Goal: Information Seeking & Learning: Learn about a topic

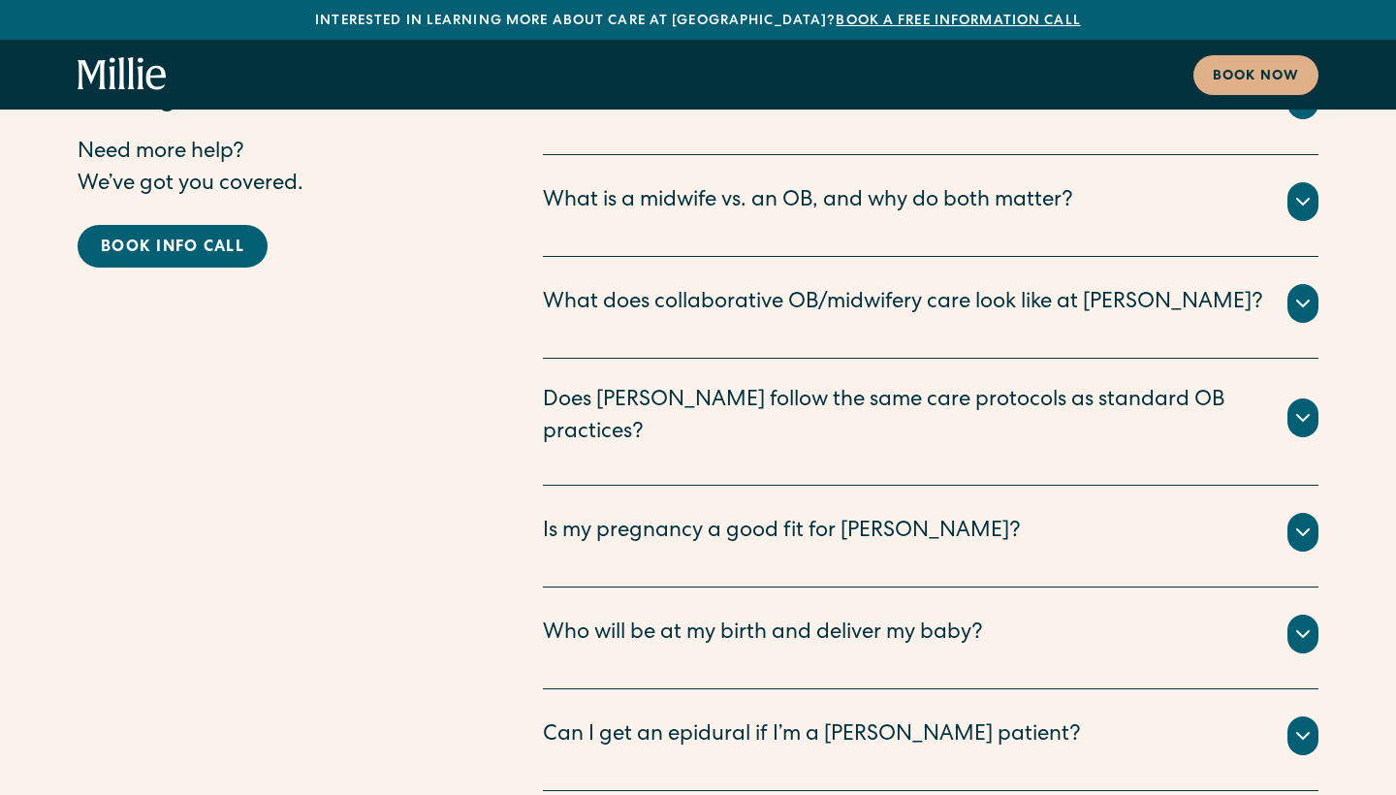
scroll to position [9846, 1]
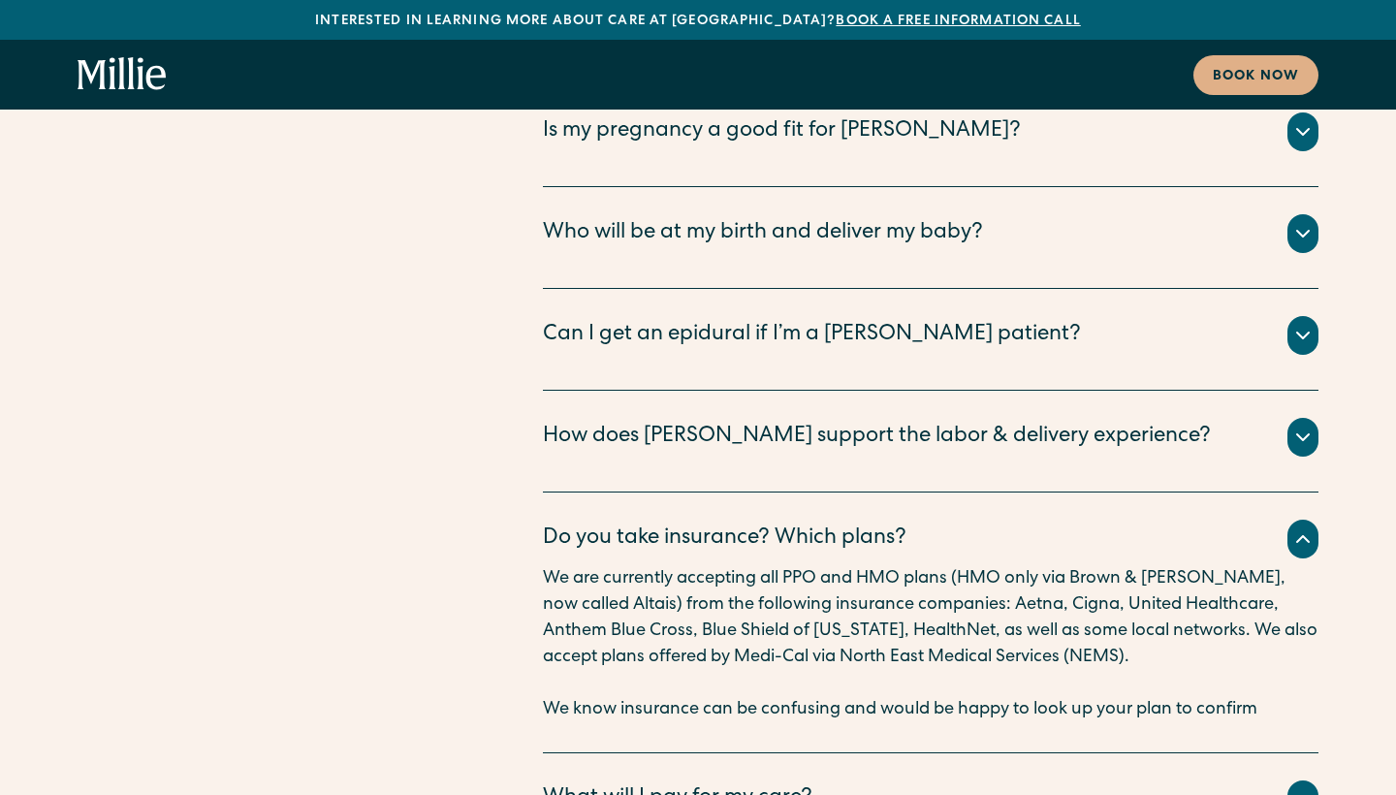
scroll to position [10278, 0]
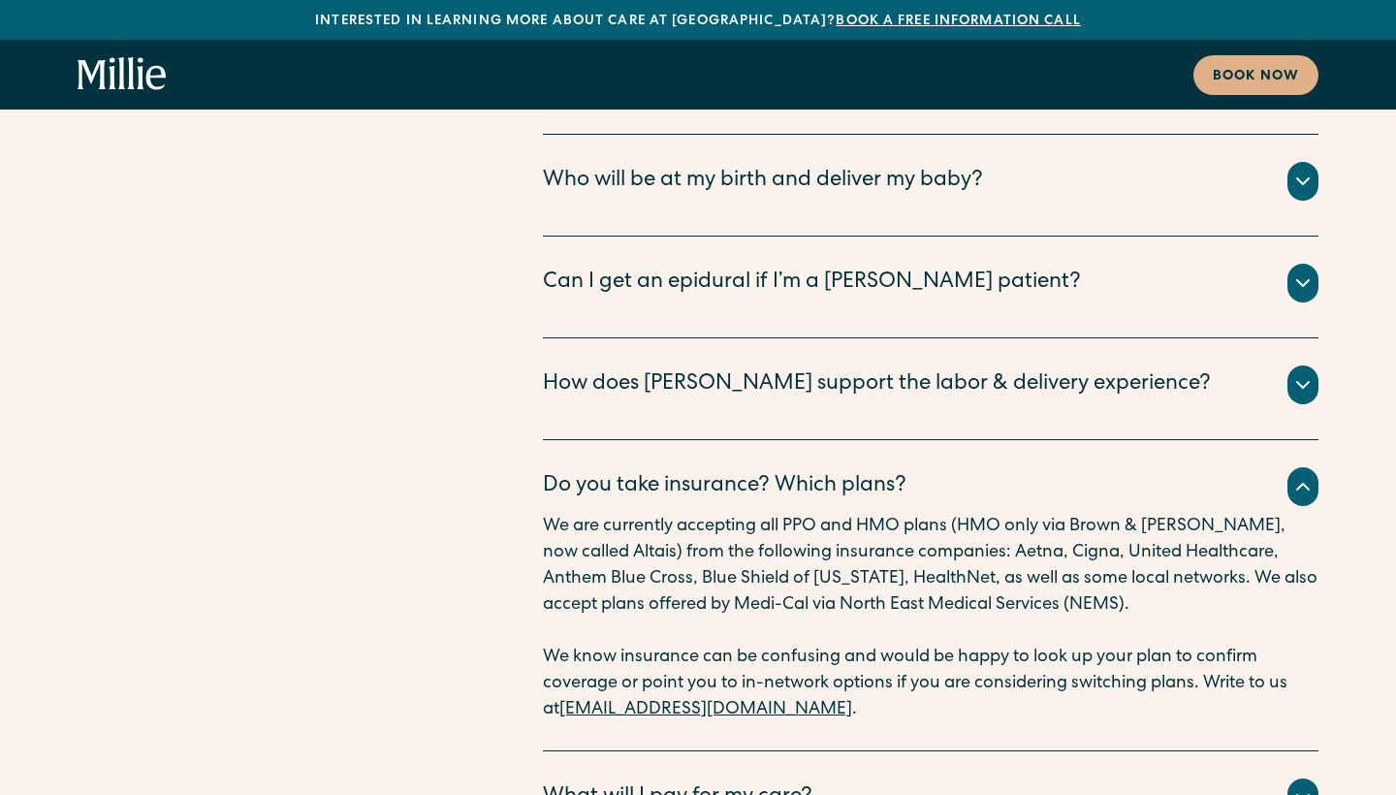
click at [864, 778] on div "What will I pay for my care?" at bounding box center [930, 797] width 775 height 39
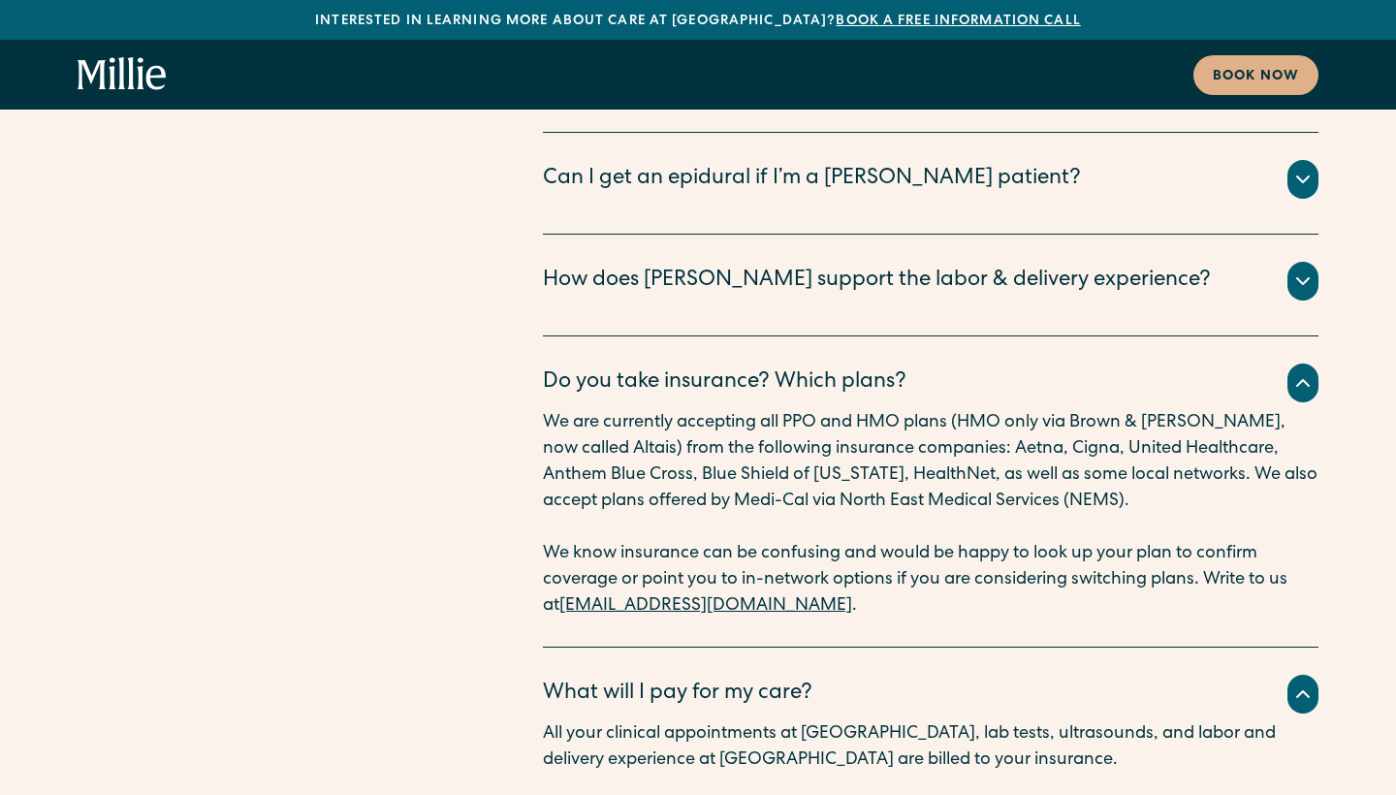
scroll to position [10386, 0]
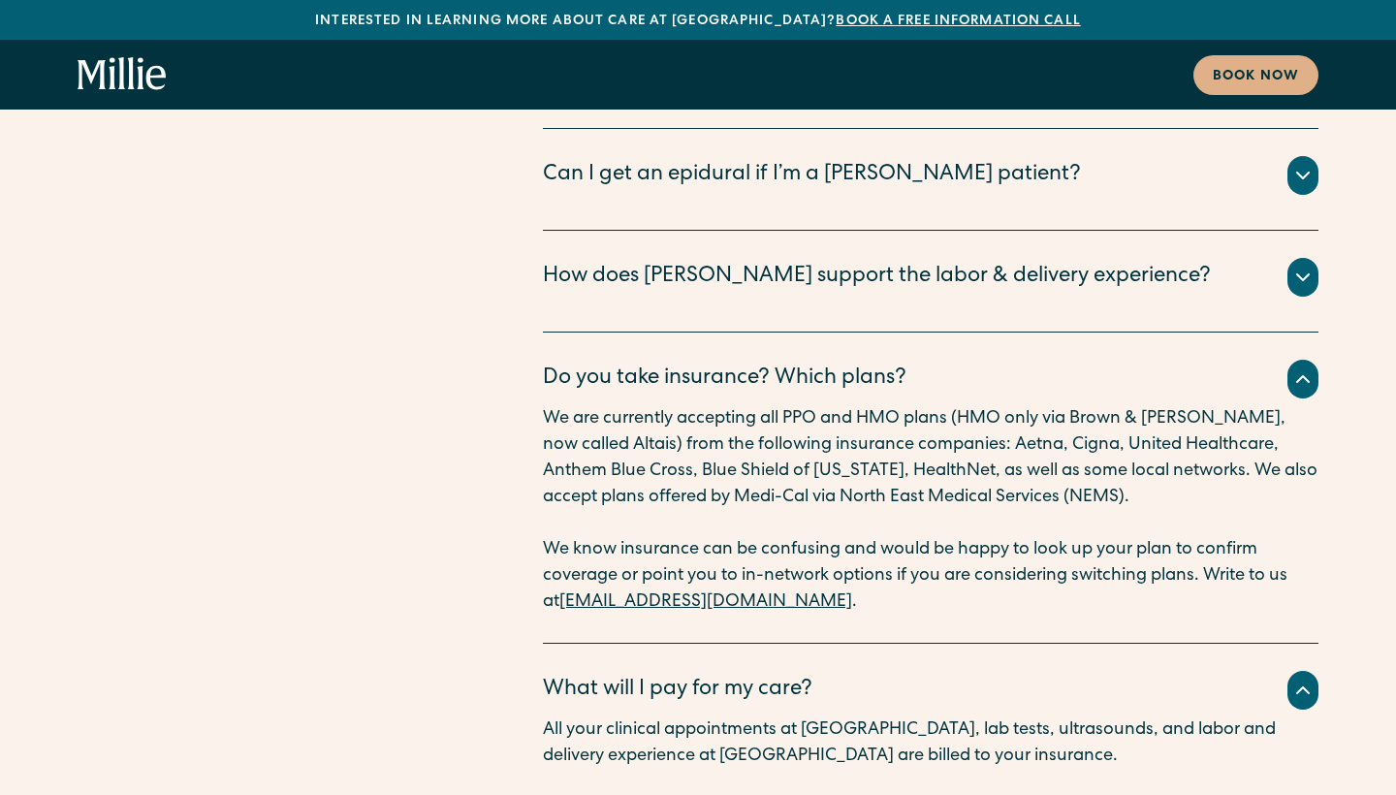
drag, startPoint x: 557, startPoint y: 606, endPoint x: 880, endPoint y: 620, distance: 323.1
drag, startPoint x: 640, startPoint y: 381, endPoint x: 904, endPoint y: 367, distance: 265.0
click at [904, 537] on p "We know insurance can be confusing and would be happy to look up your plan to c…" at bounding box center [930, 576] width 775 height 79
drag, startPoint x: 774, startPoint y: 556, endPoint x: 557, endPoint y: 559, distance: 216.2
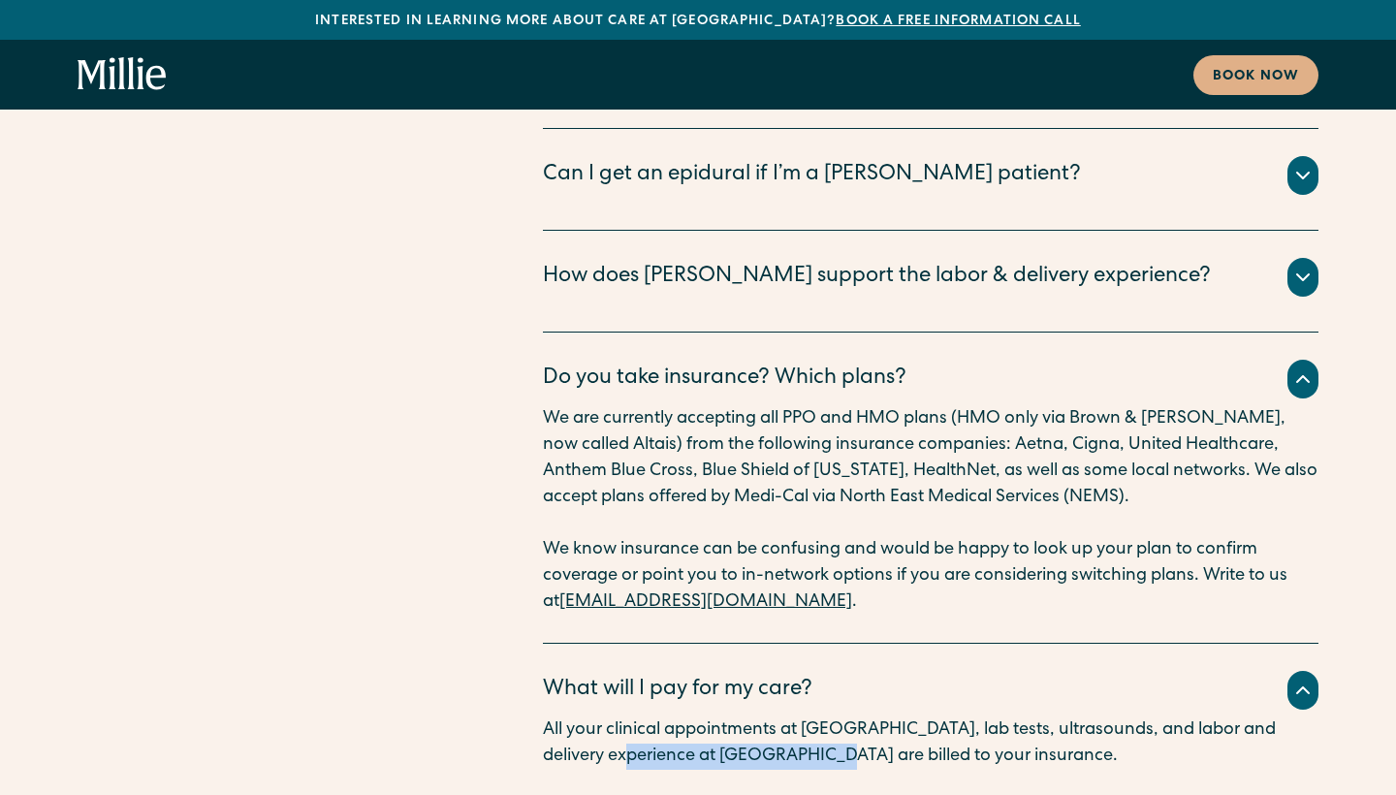
click at [557, 717] on p "All your clinical appointments at Millie, lab tests, ultrasounds, and labor and…" at bounding box center [930, 743] width 775 height 52
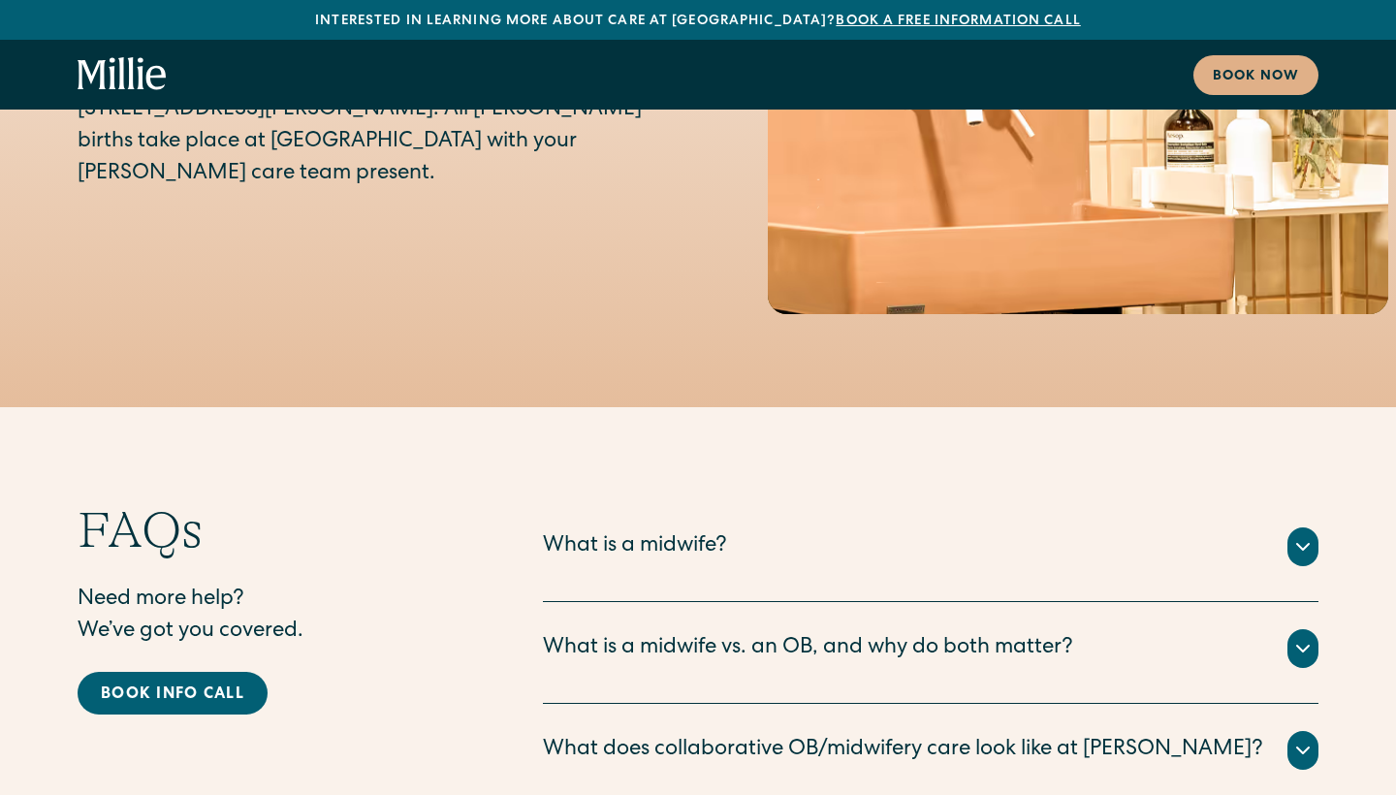
scroll to position [9378, 0]
click at [576, 634] on div "What is a midwife vs. an OB, and why do both matter?" at bounding box center [808, 650] width 530 height 32
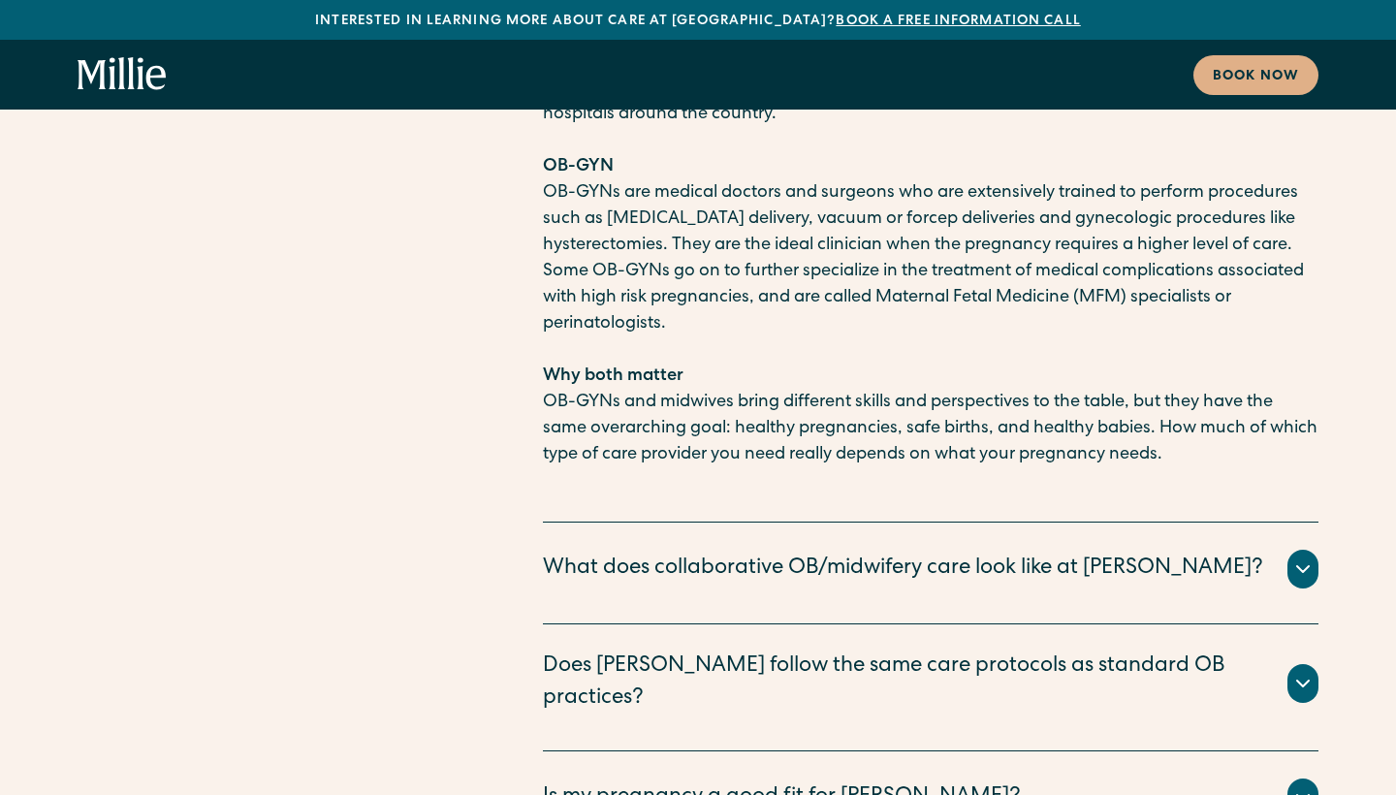
scroll to position [10268, 0]
click at [726, 650] on div "Does Millie follow the same care protocols as standard OB practices?" at bounding box center [903, 682] width 721 height 64
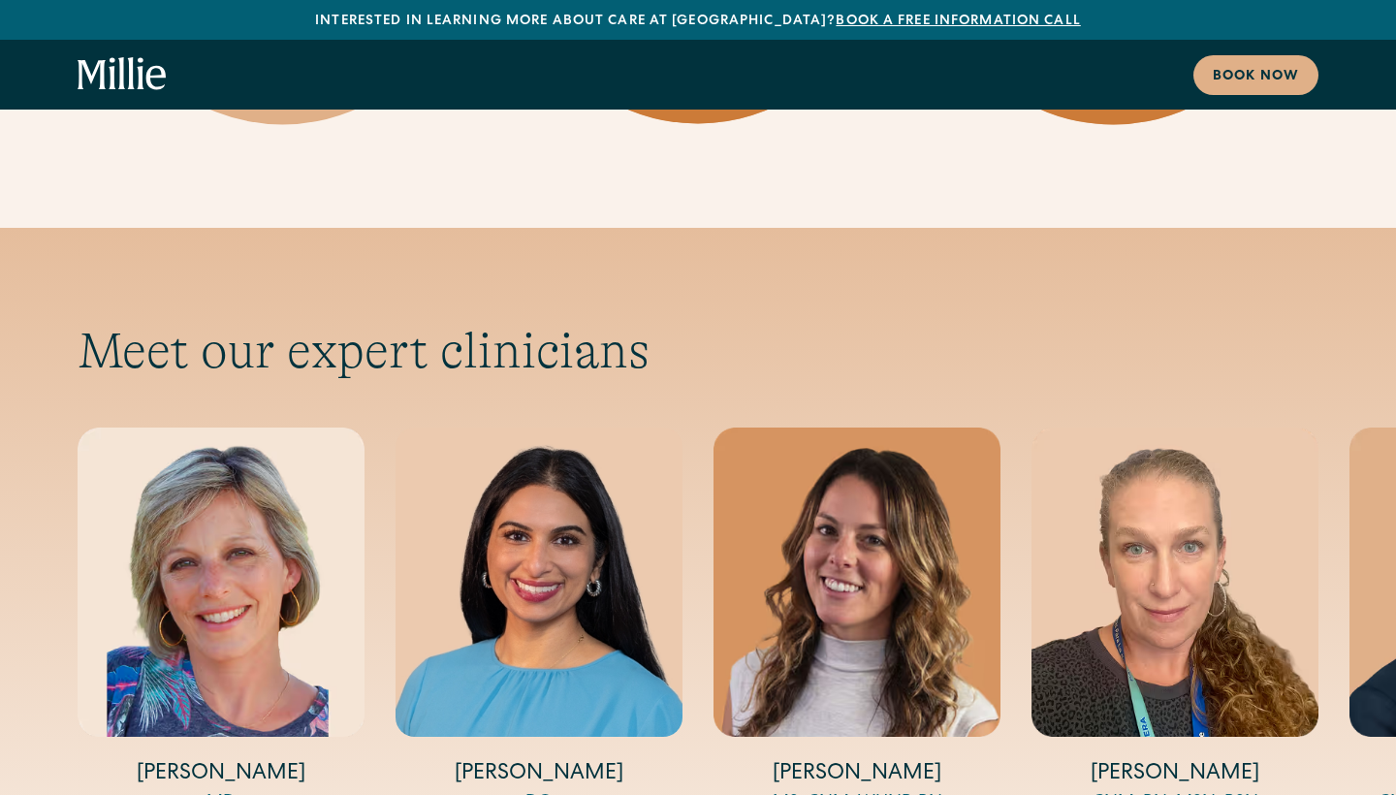
scroll to position [6429, 0]
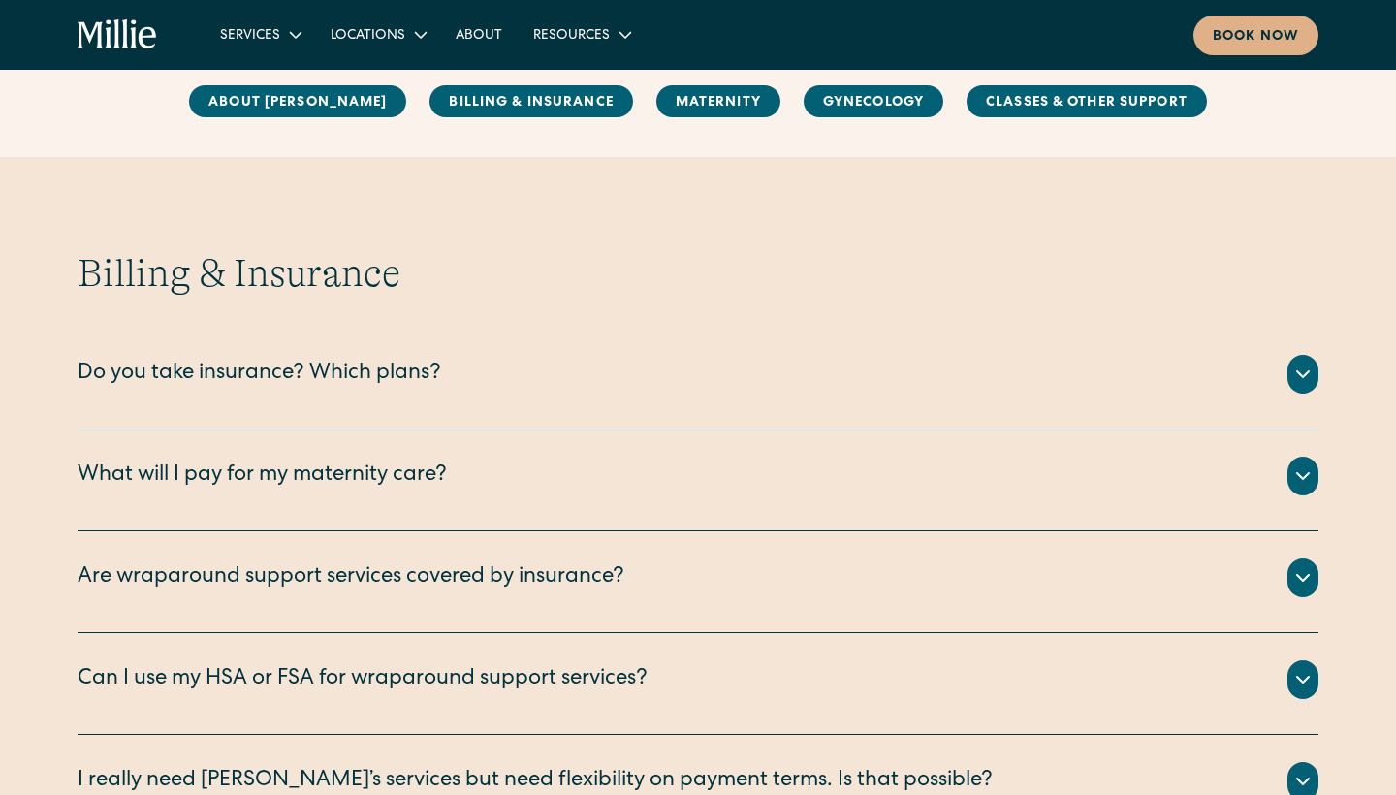
scroll to position [68, 0]
click at [360, 369] on div "Do you take insurance? Which plans?" at bounding box center [260, 375] width 364 height 32
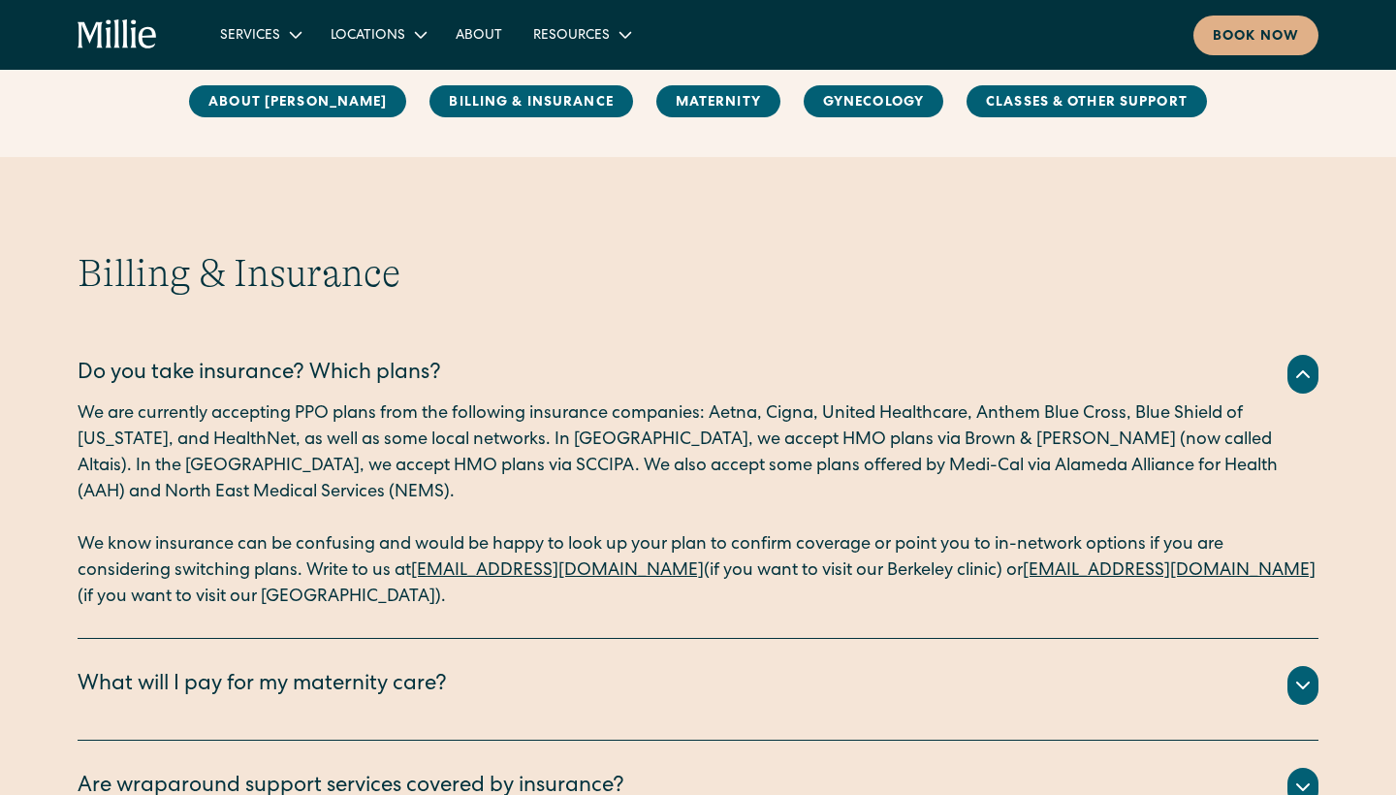
click at [506, 450] on p "We are currently accepting PPO plans from the following insurance companies: Ae…" at bounding box center [698, 453] width 1241 height 105
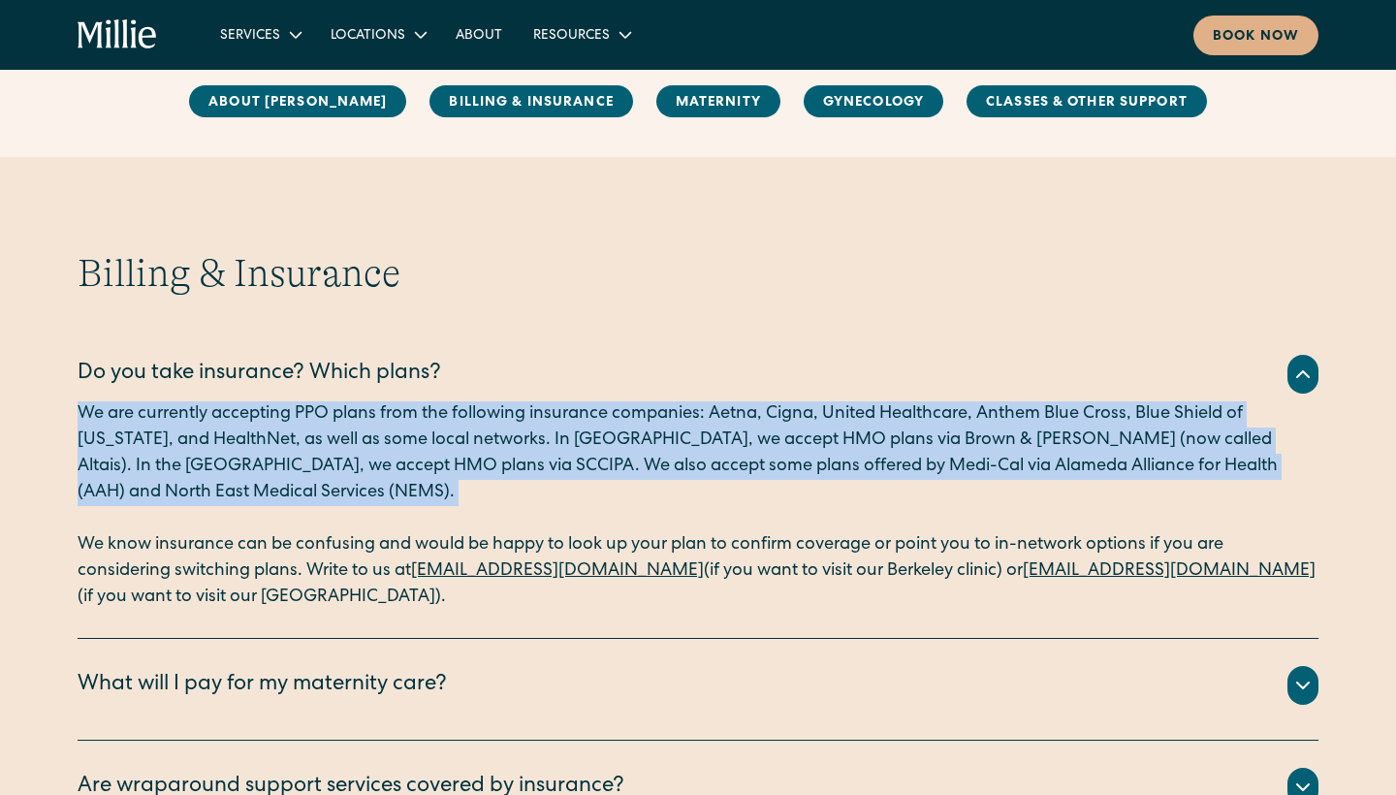
click at [506, 450] on p "We are currently accepting PPO plans from the following insurance companies: Ae…" at bounding box center [698, 453] width 1241 height 105
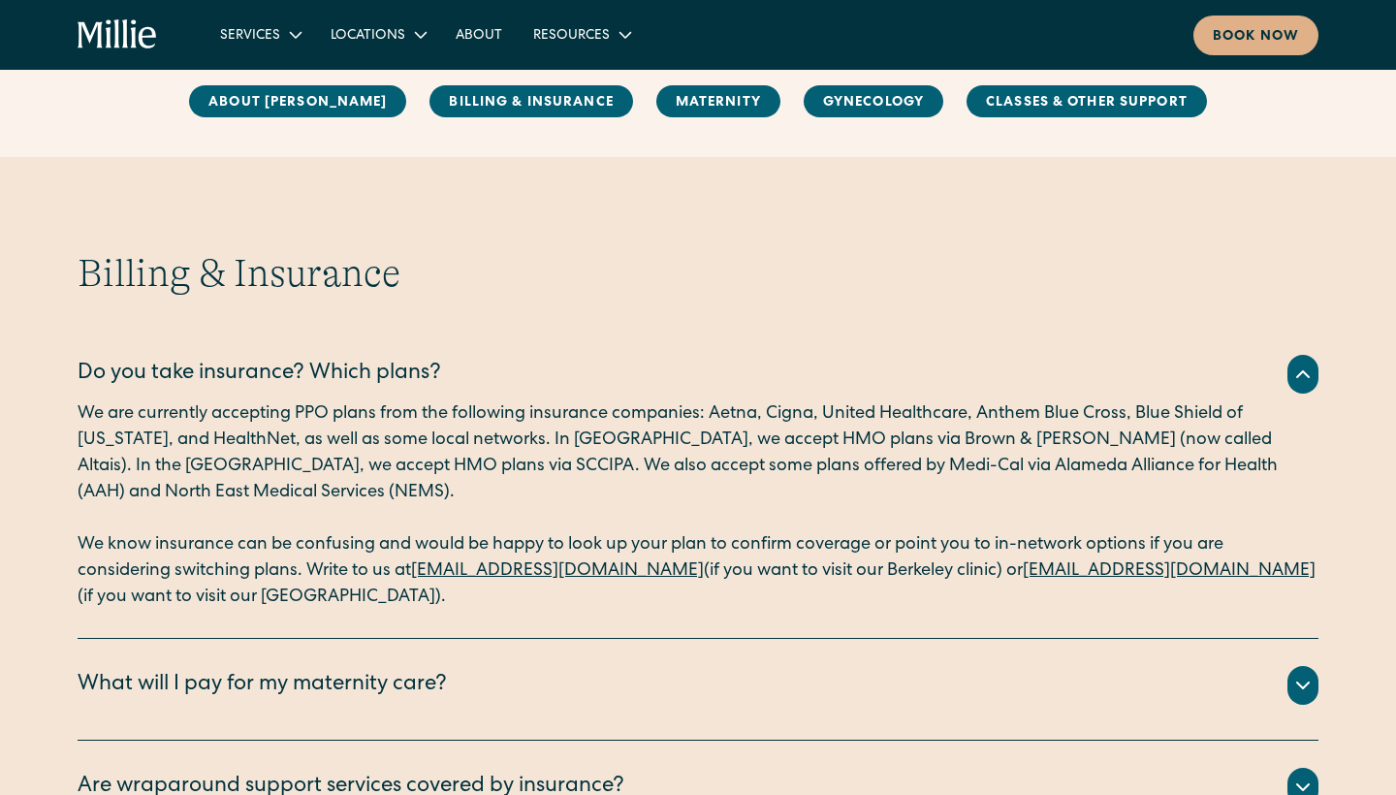
click at [738, 414] on p "We are currently accepting PPO plans from the following insurance companies: Ae…" at bounding box center [698, 453] width 1241 height 105
click at [319, 410] on p "We are currently accepting PPO plans from the following insurance companies: Ae…" at bounding box center [698, 453] width 1241 height 105
click at [720, 412] on p "We are currently accepting PPO plans from the following insurance companies: Ae…" at bounding box center [698, 453] width 1241 height 105
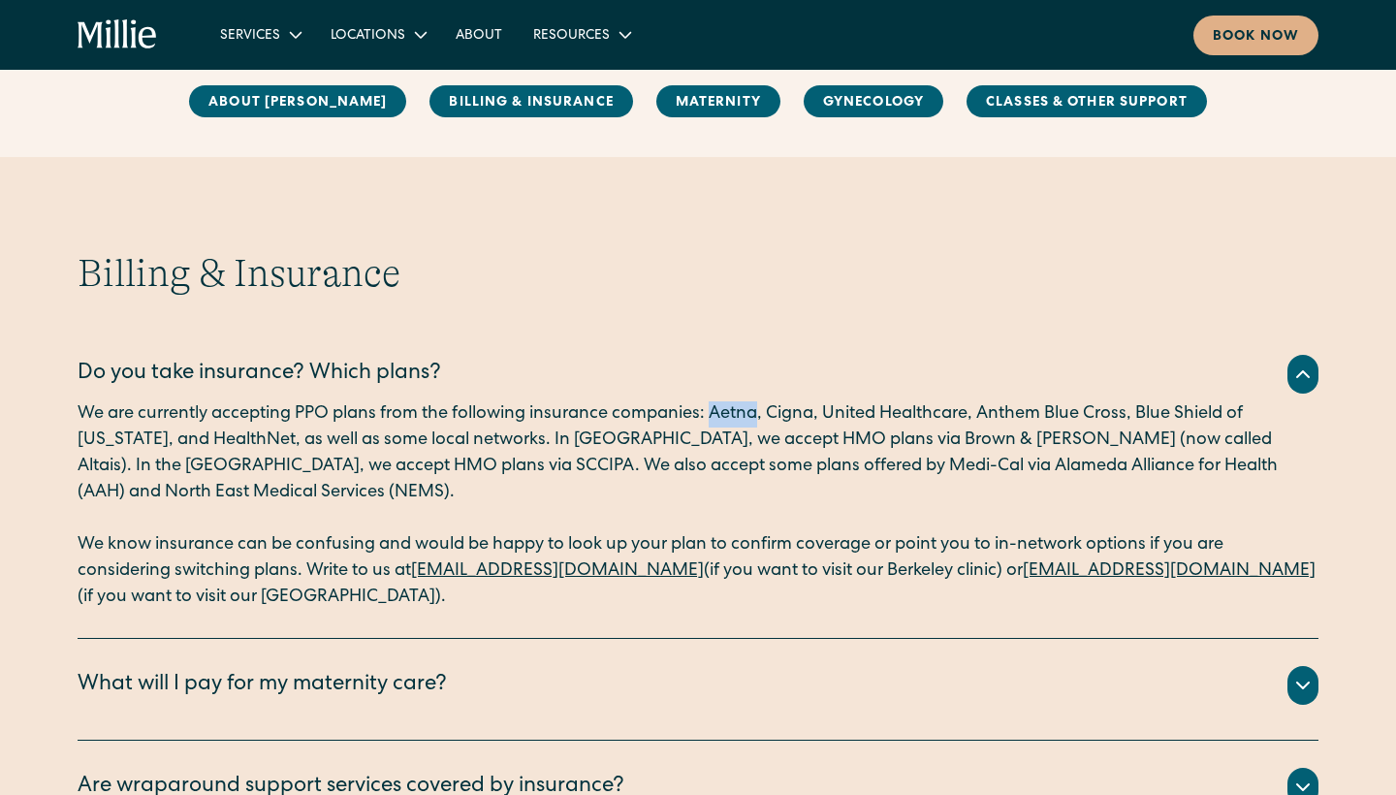
click at [720, 412] on p "We are currently accepting PPO plans from the following insurance companies: Ae…" at bounding box center [698, 453] width 1241 height 105
click at [422, 644] on div "What will I pay for my maternity care? All your clinical appointments at Millie…" at bounding box center [698, 690] width 1241 height 102
click at [419, 674] on div "What will I pay for my maternity care?" at bounding box center [262, 686] width 369 height 32
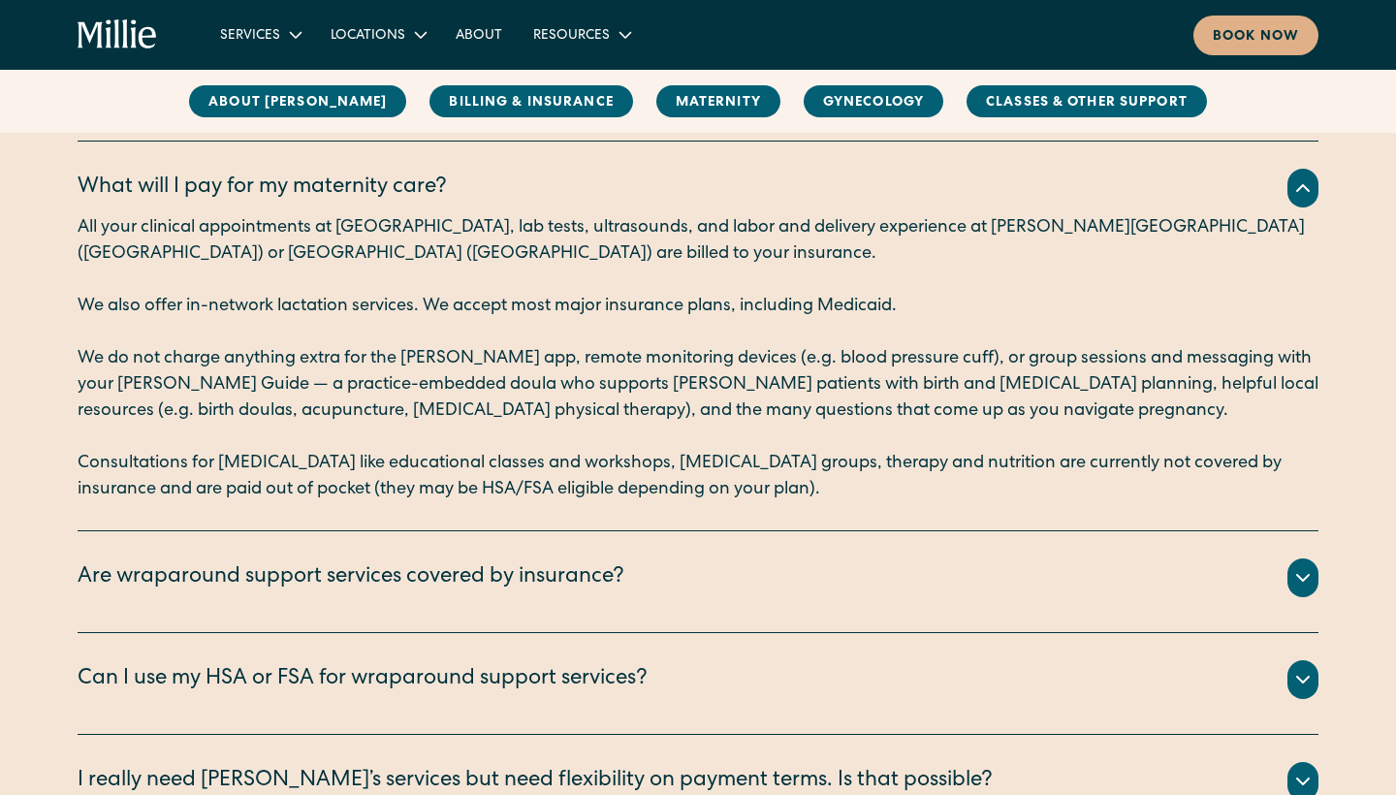
scroll to position [1293, 0]
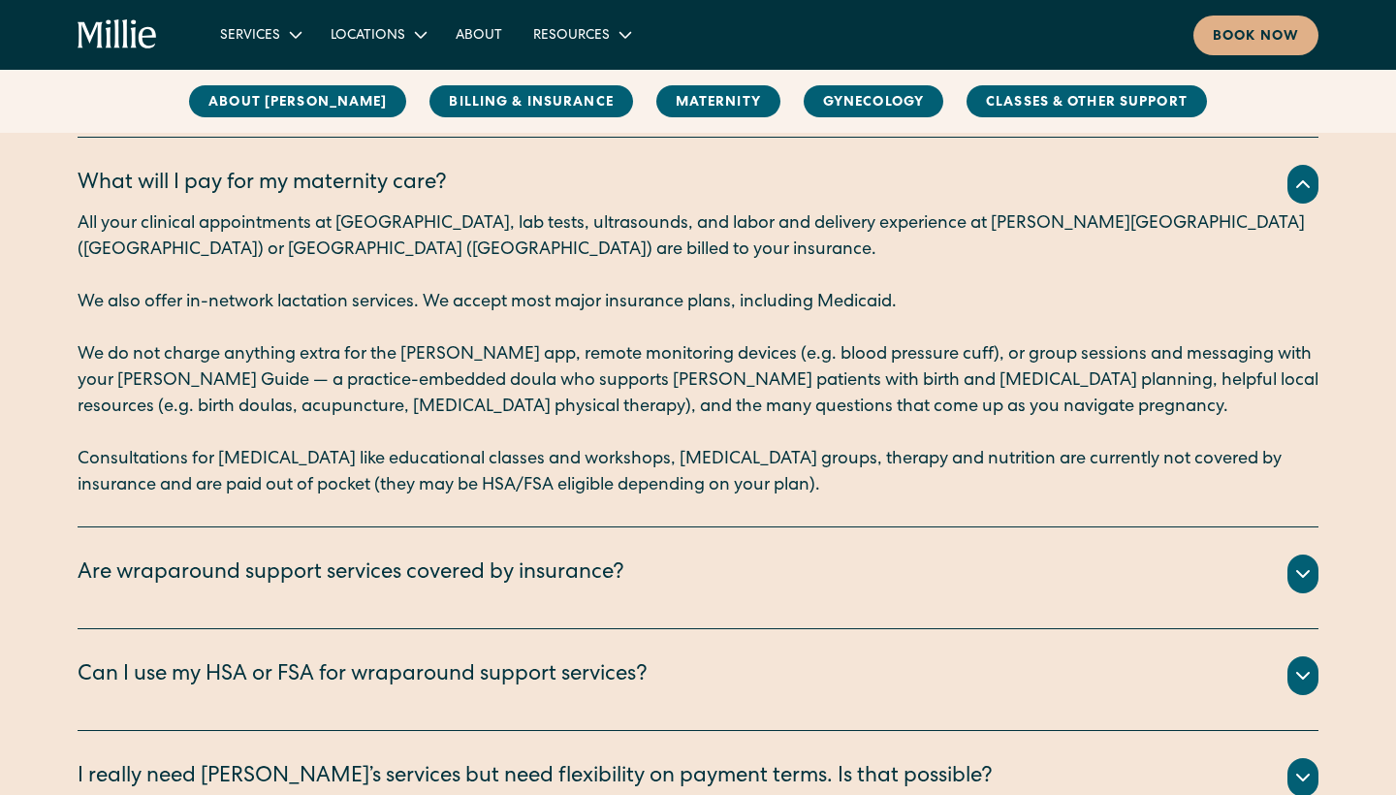
click at [440, 618] on div "Are wraparound support services covered by insurance? In-clinic lactation appoi…" at bounding box center [698, 578] width 1241 height 102
click at [448, 588] on div "Are wraparound support services covered by insurance?" at bounding box center [351, 574] width 547 height 32
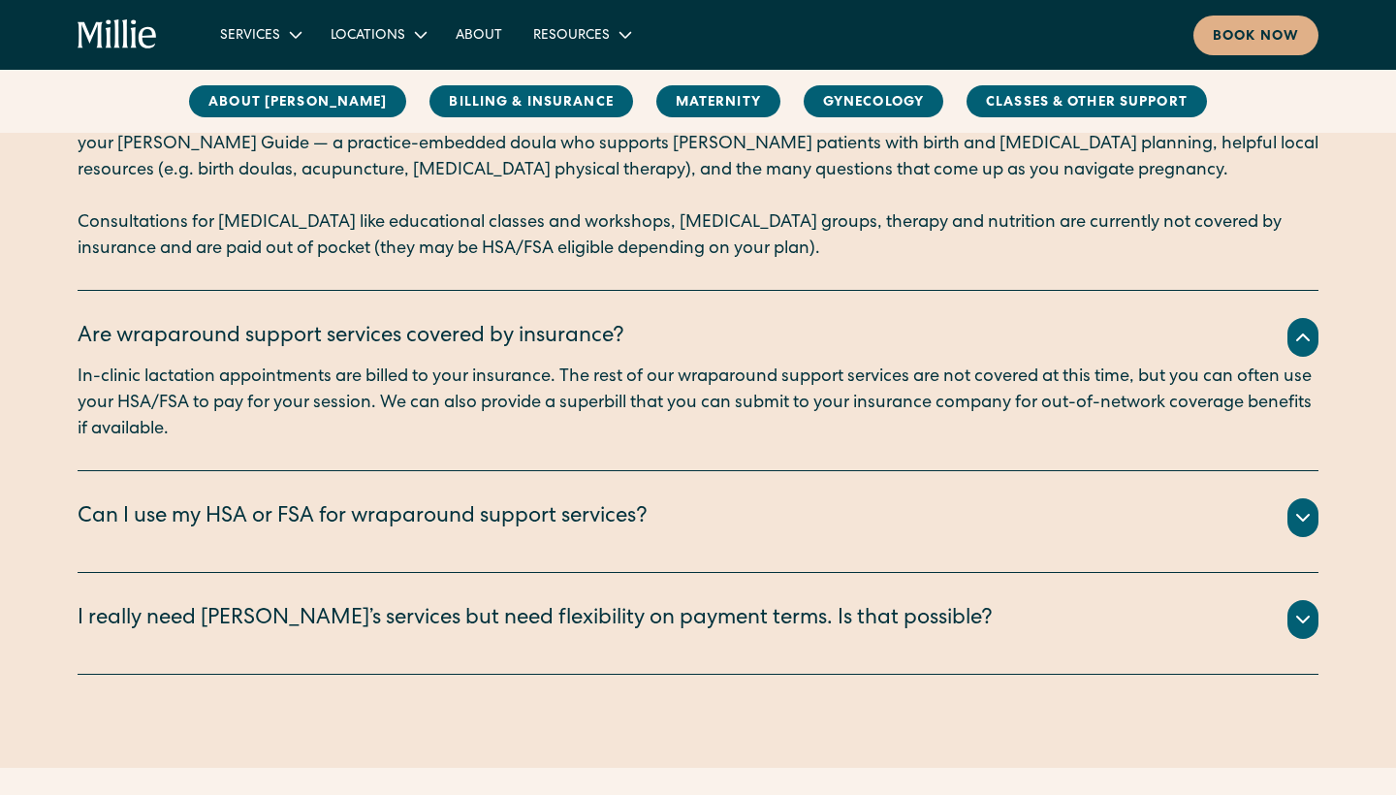
scroll to position [1532, 0]
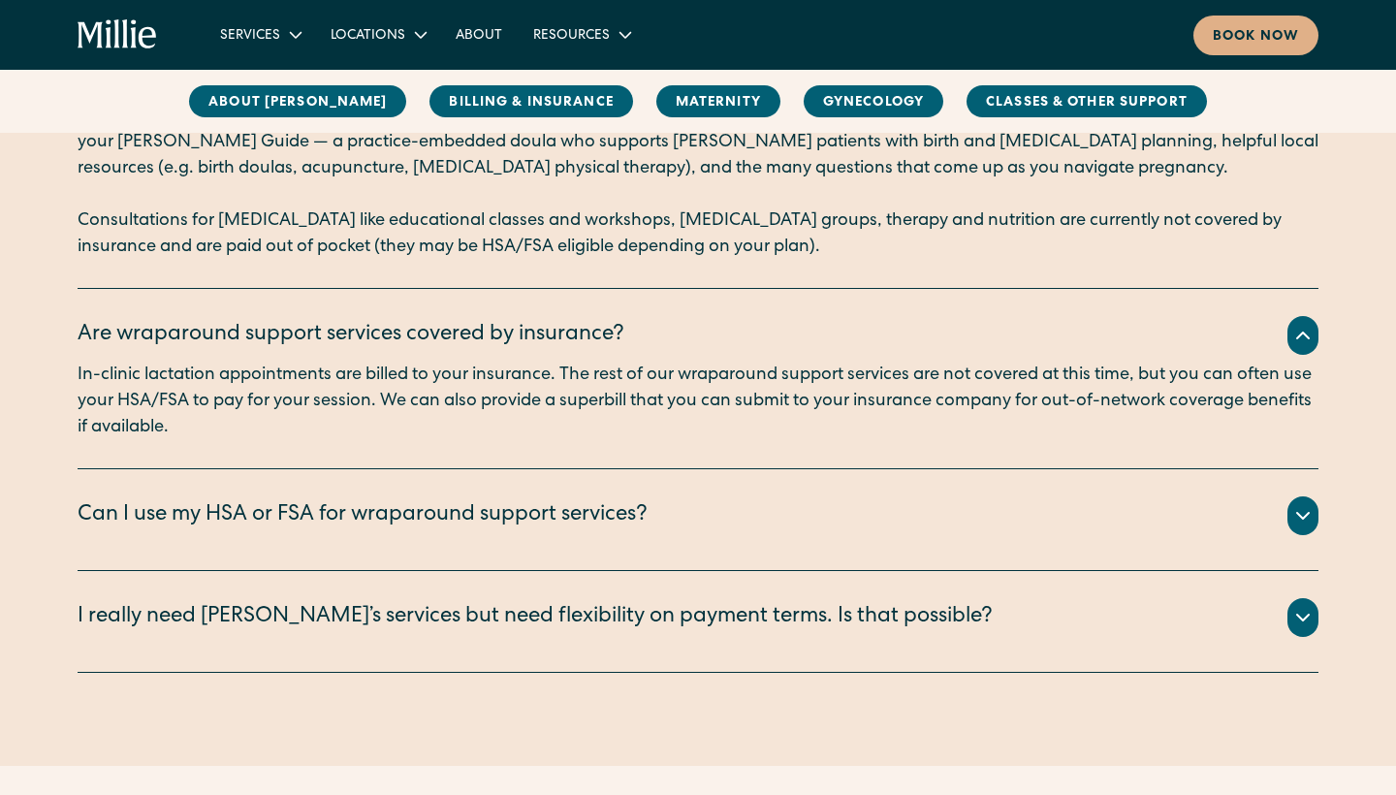
click at [457, 519] on div "Can I use my HSA or FSA for wraparound support services?" at bounding box center [363, 516] width 570 height 32
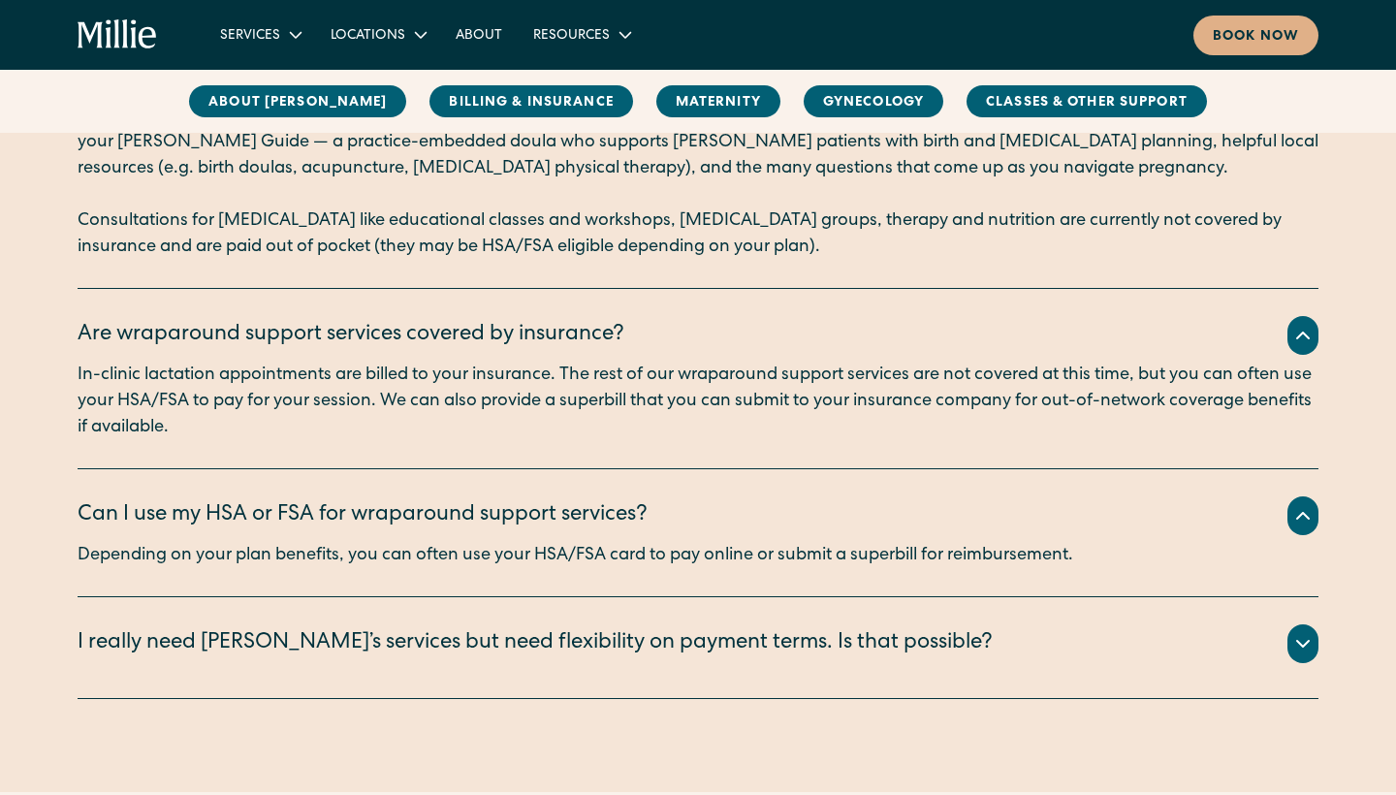
scroll to position [1639, 0]
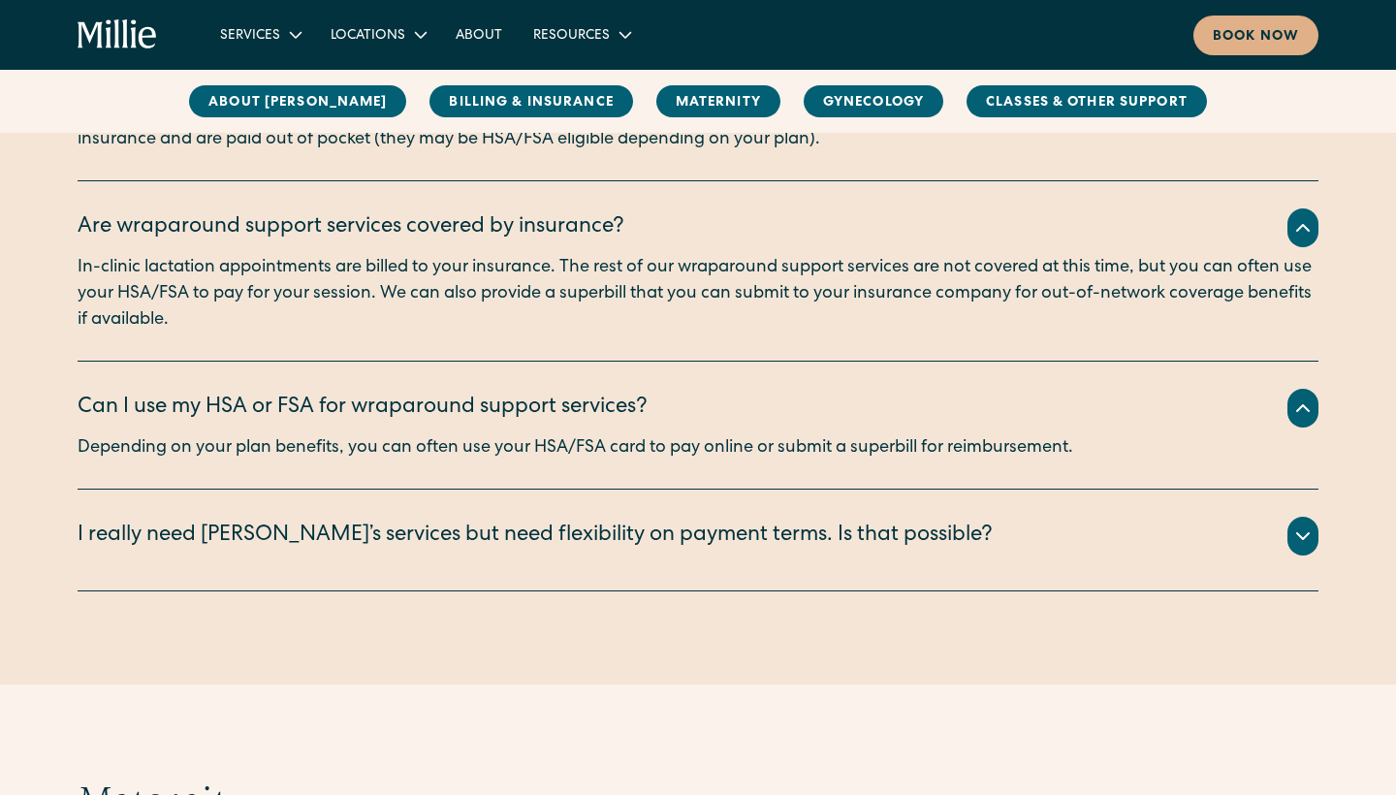
click at [457, 524] on div "I really need Millie’s services but need flexibility on payment terms. Is that …" at bounding box center [535, 537] width 915 height 32
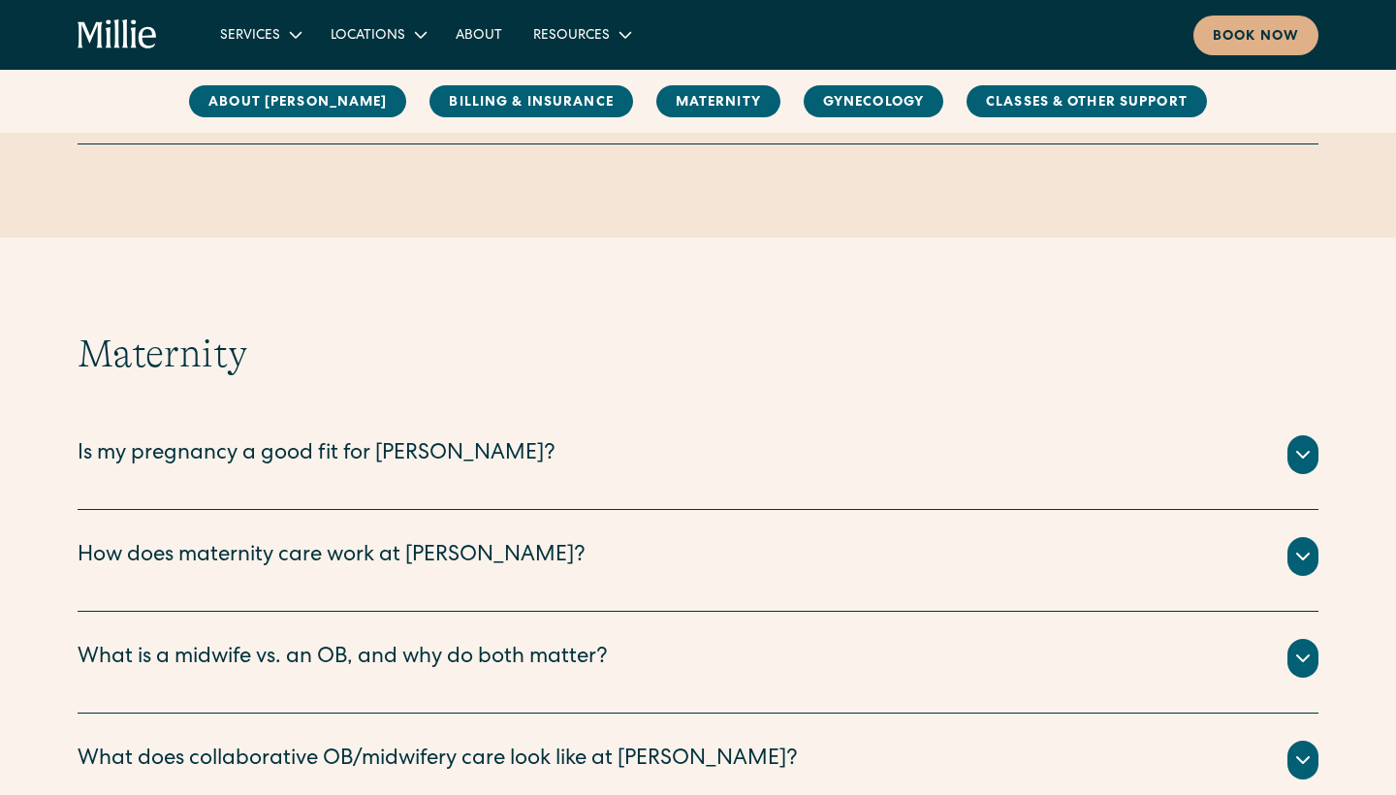
scroll to position [2310, 0]
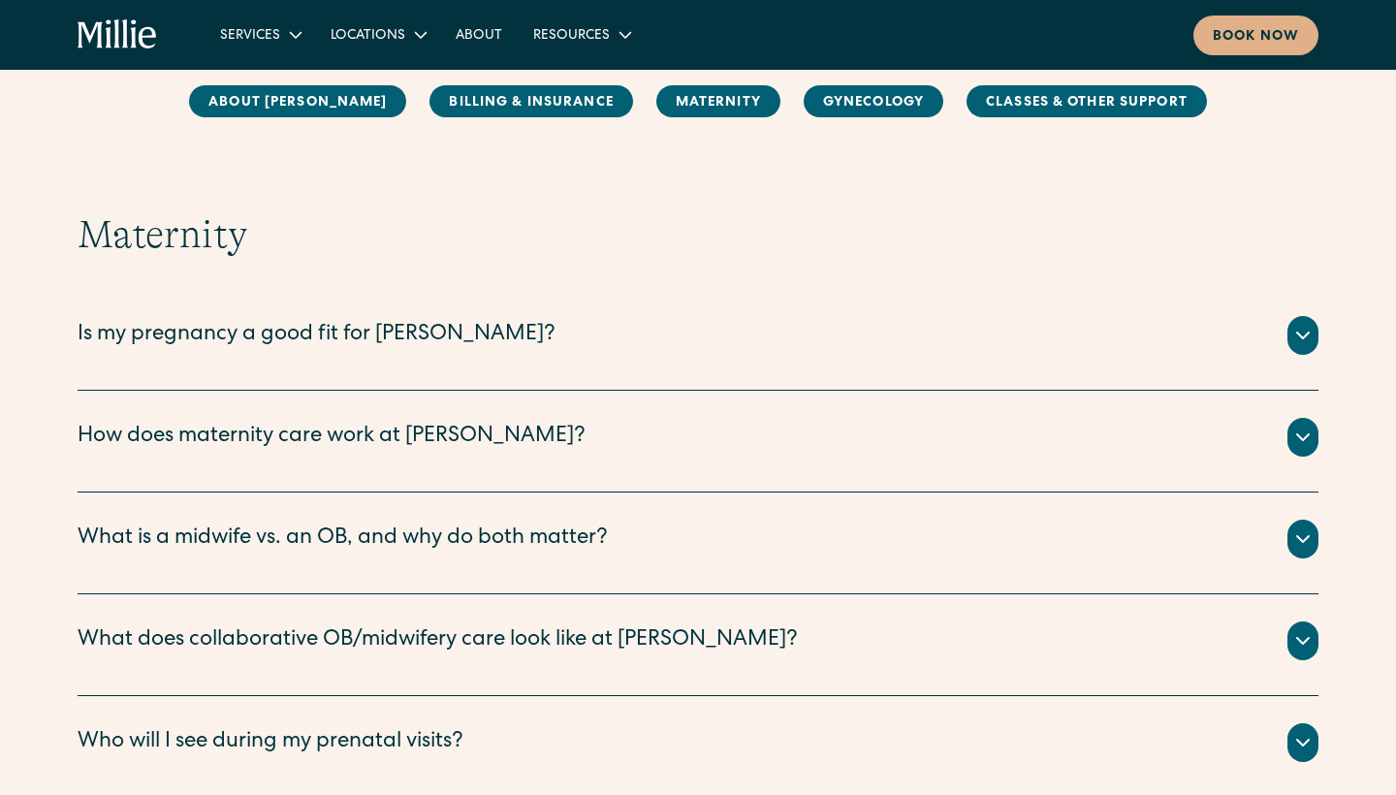
click at [510, 364] on div "Is my pregnancy a good fit for Millie? The vast majority of pregnancies are con…" at bounding box center [698, 340] width 1241 height 102
click at [396, 343] on div "Is my pregnancy a good fit for Millie?" at bounding box center [317, 336] width 478 height 32
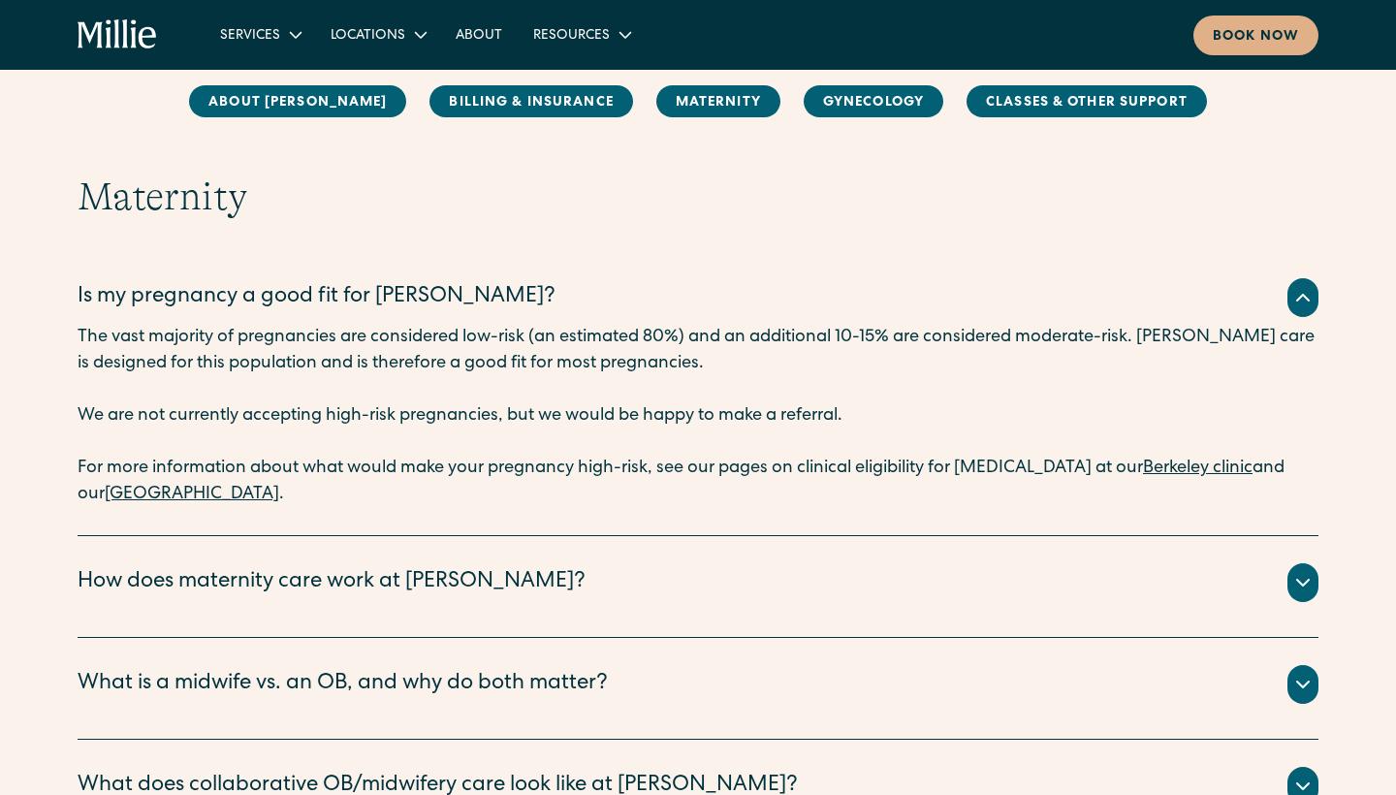
scroll to position [2357, 0]
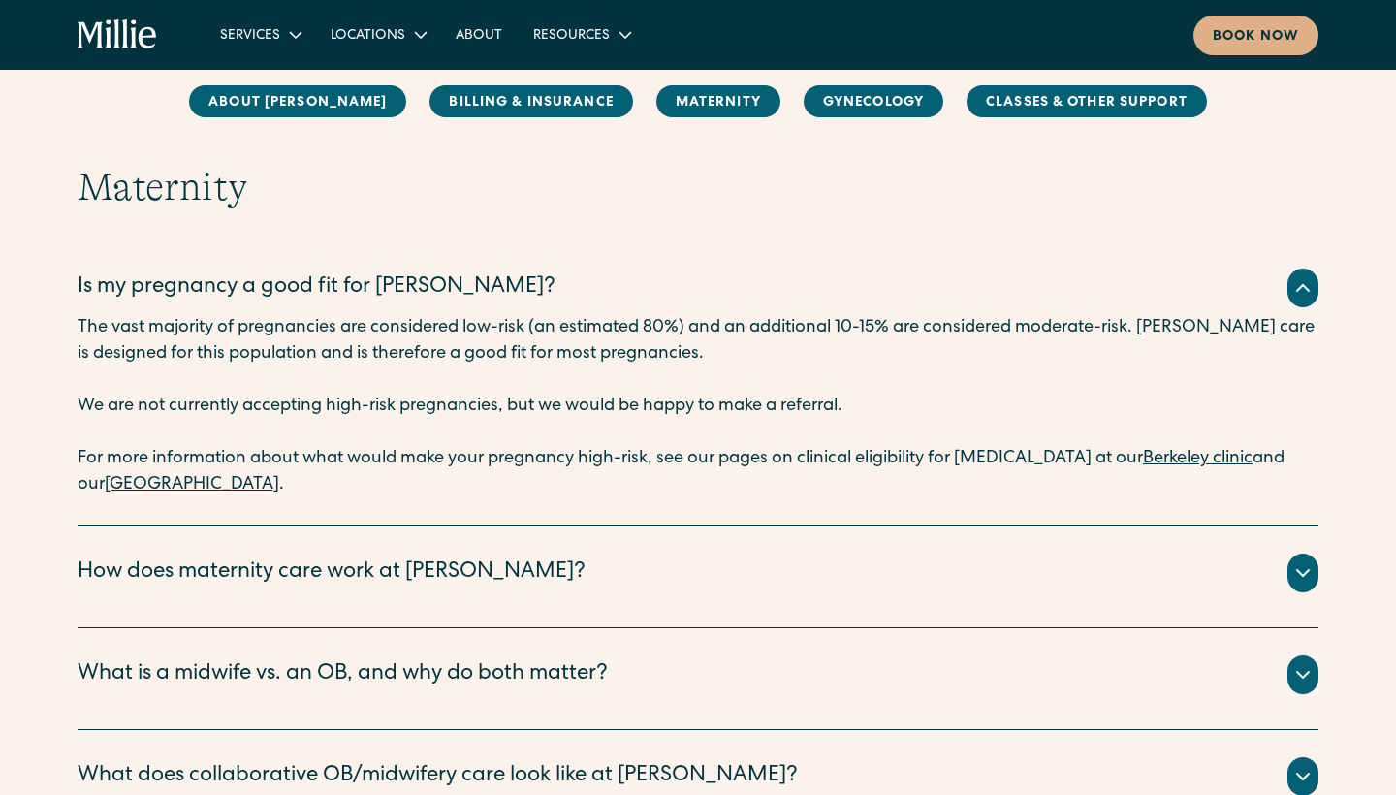
click at [153, 482] on link "South Bay clinic" at bounding box center [192, 484] width 174 height 17
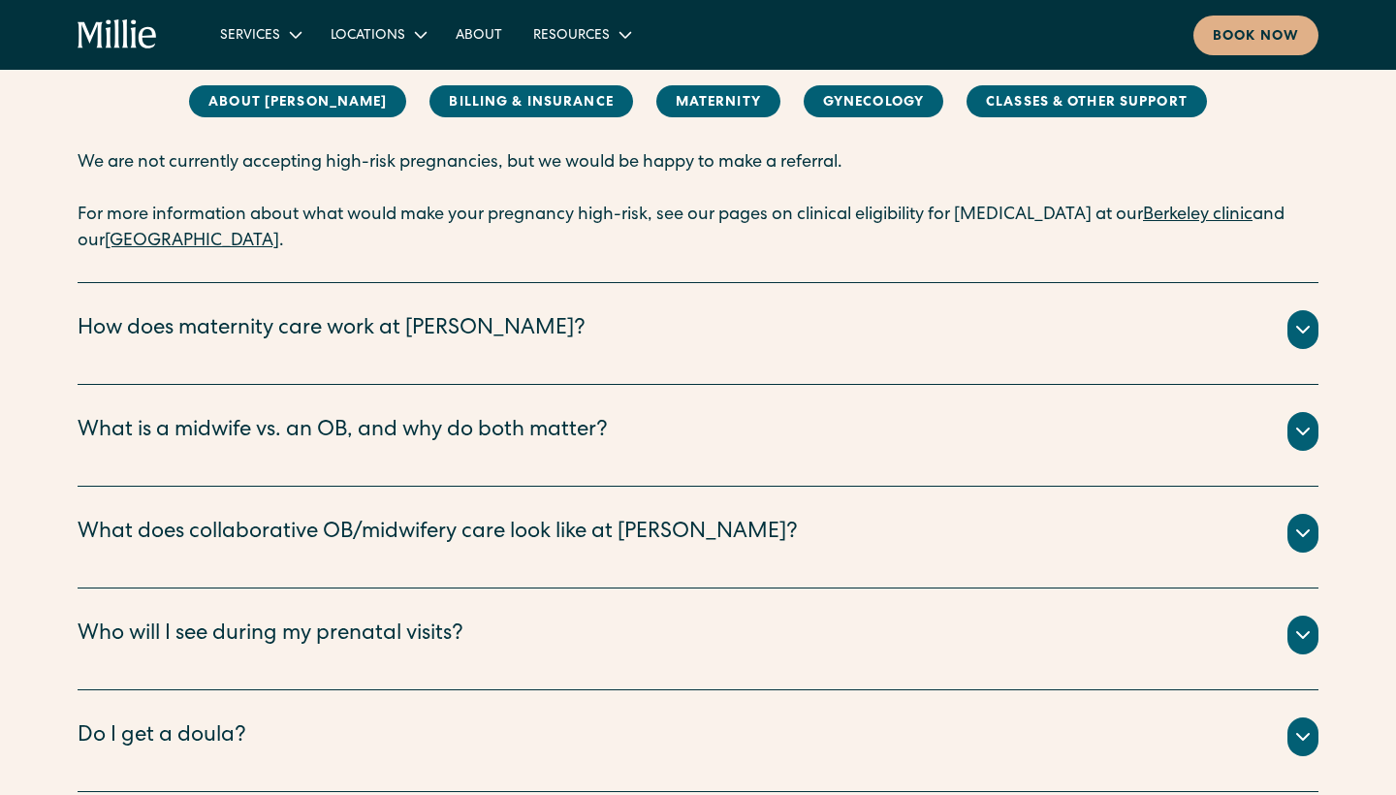
click at [288, 328] on div "How does maternity care work at Millie?" at bounding box center [332, 330] width 508 height 32
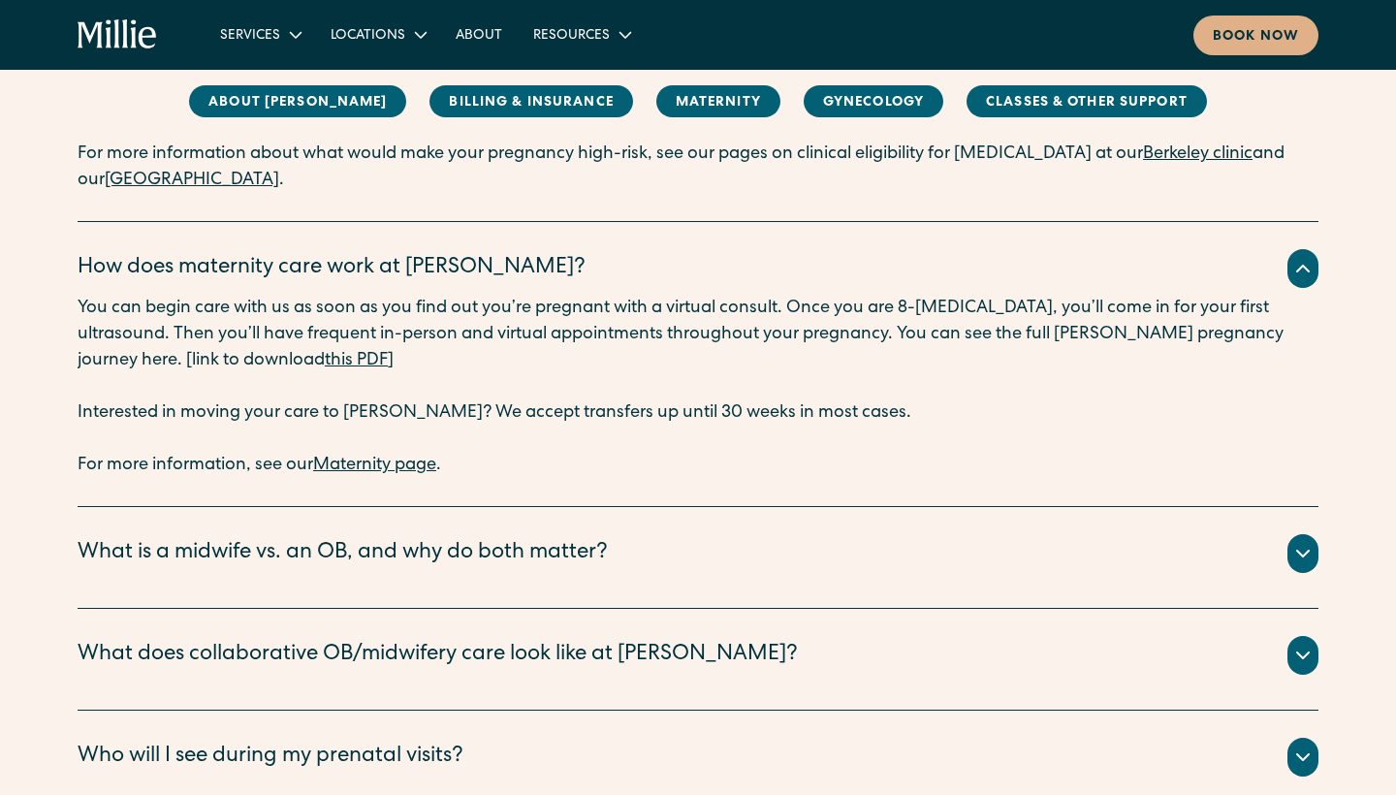
scroll to position [2682, 0]
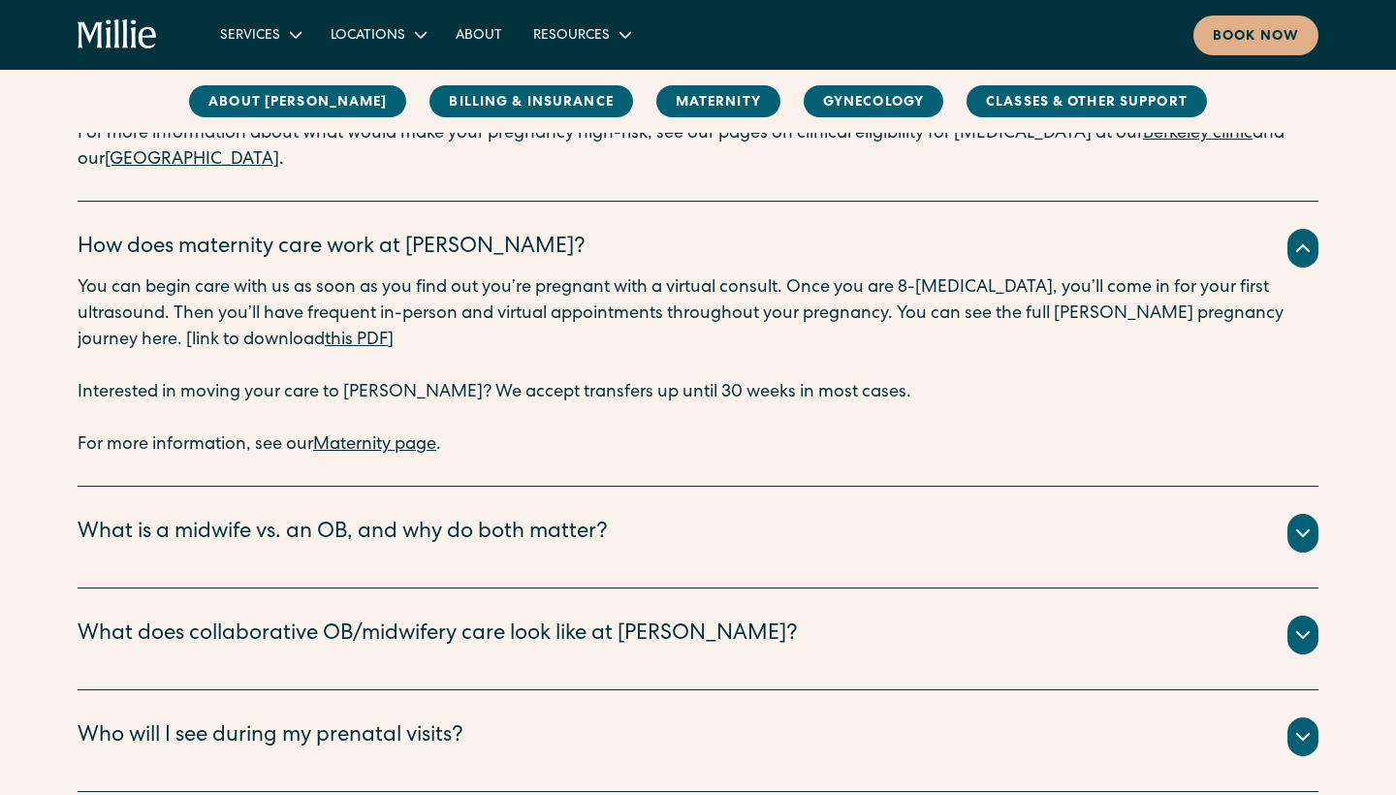
click at [237, 532] on div "What is a midwife vs. an OB, and why do both matter?" at bounding box center [343, 534] width 530 height 32
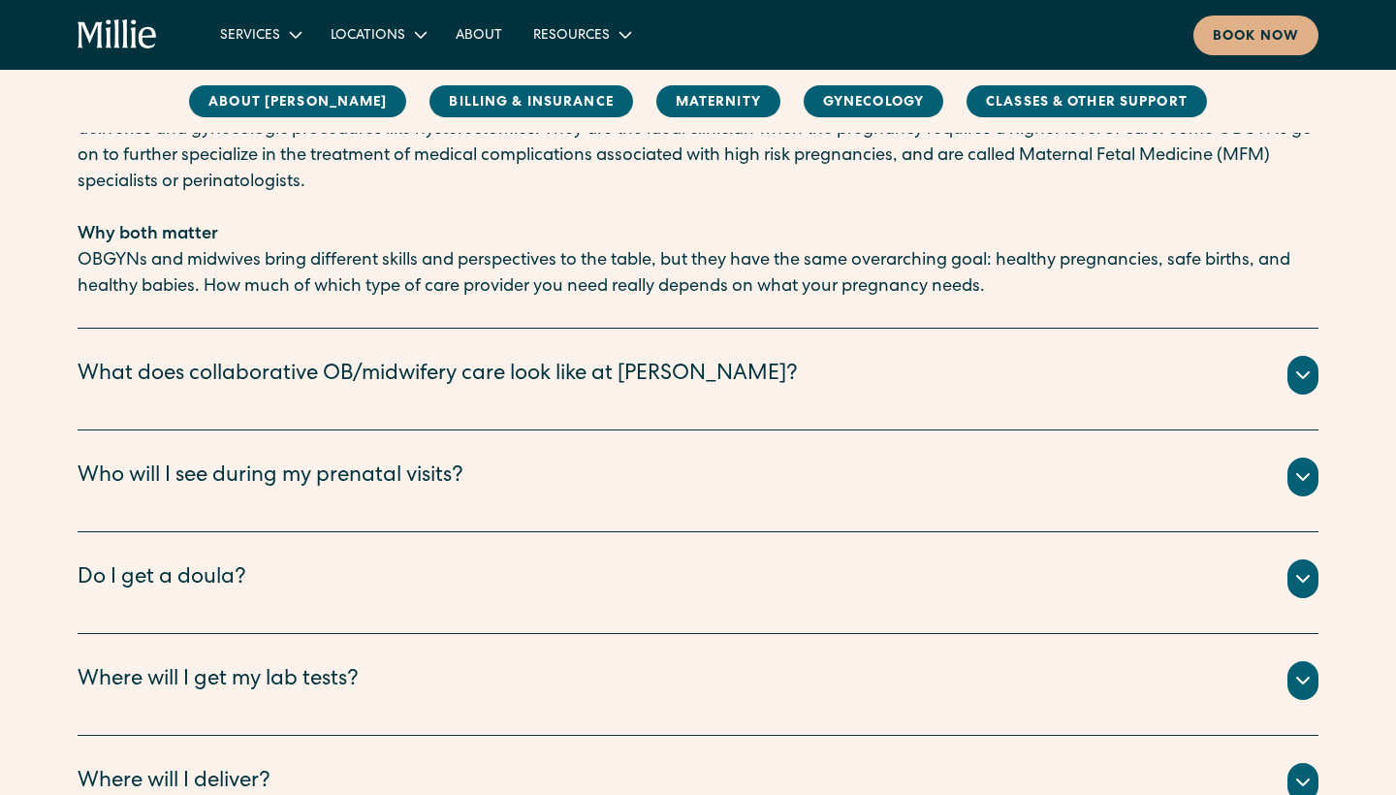
scroll to position [3436, 0]
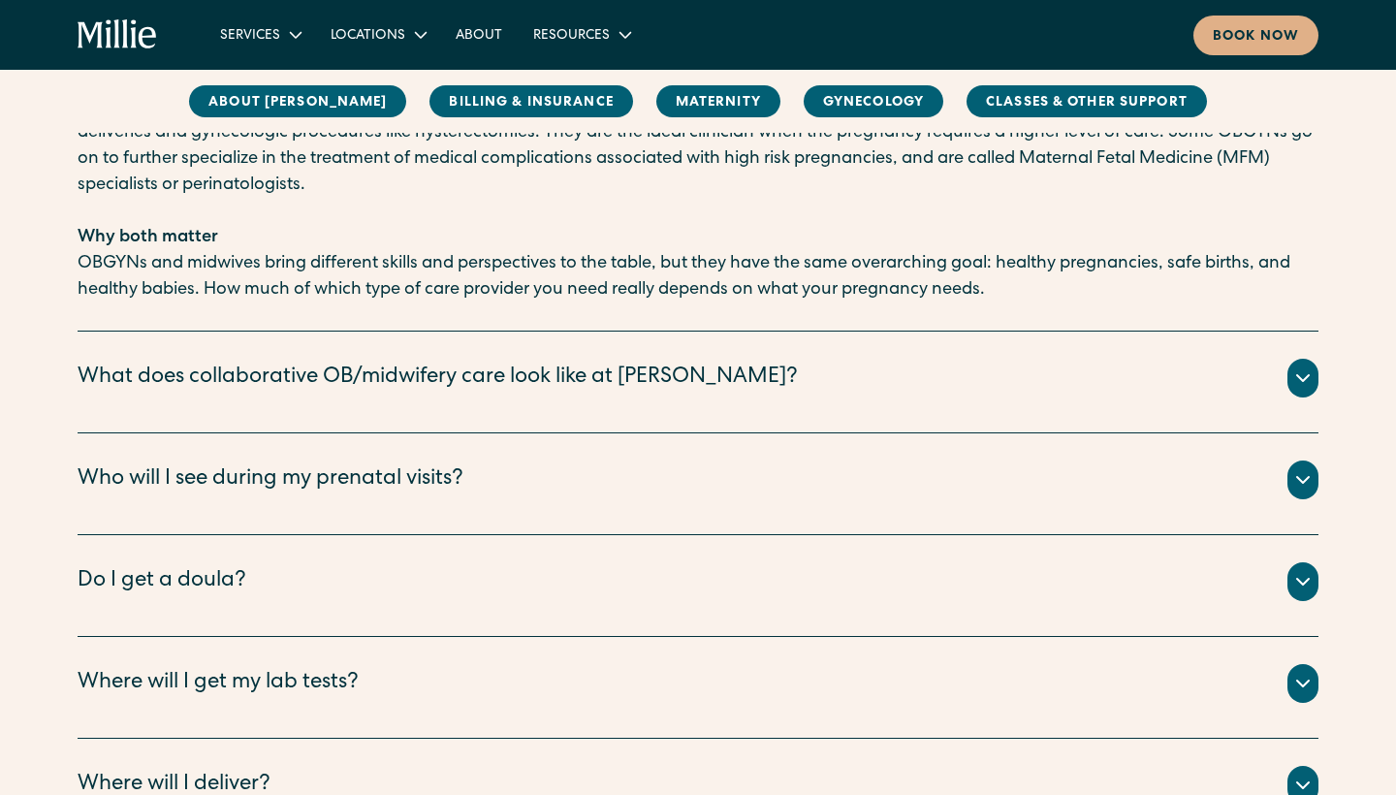
click at [220, 372] on div "What does collaborative OB/midwifery care look like at Millie?" at bounding box center [438, 379] width 720 height 32
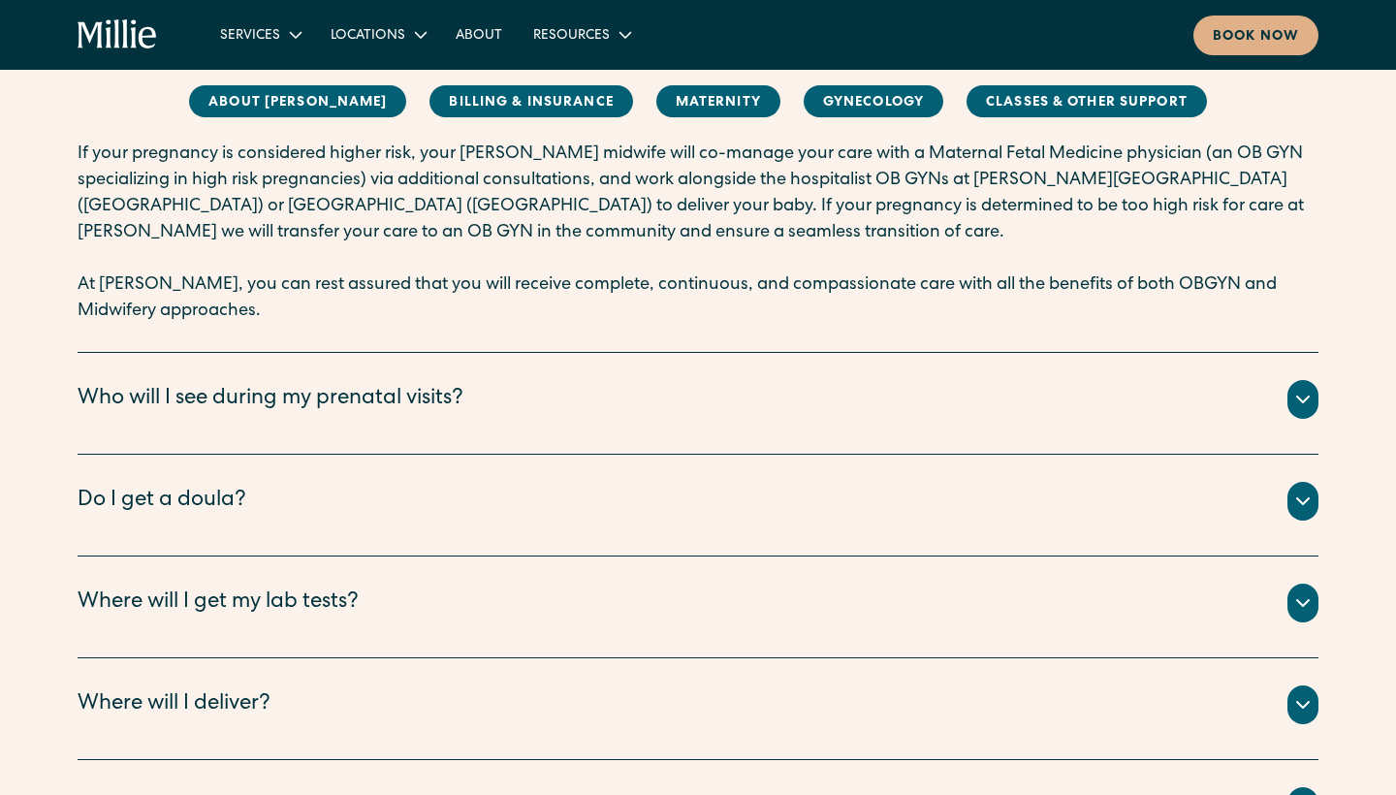
scroll to position [4172, 0]
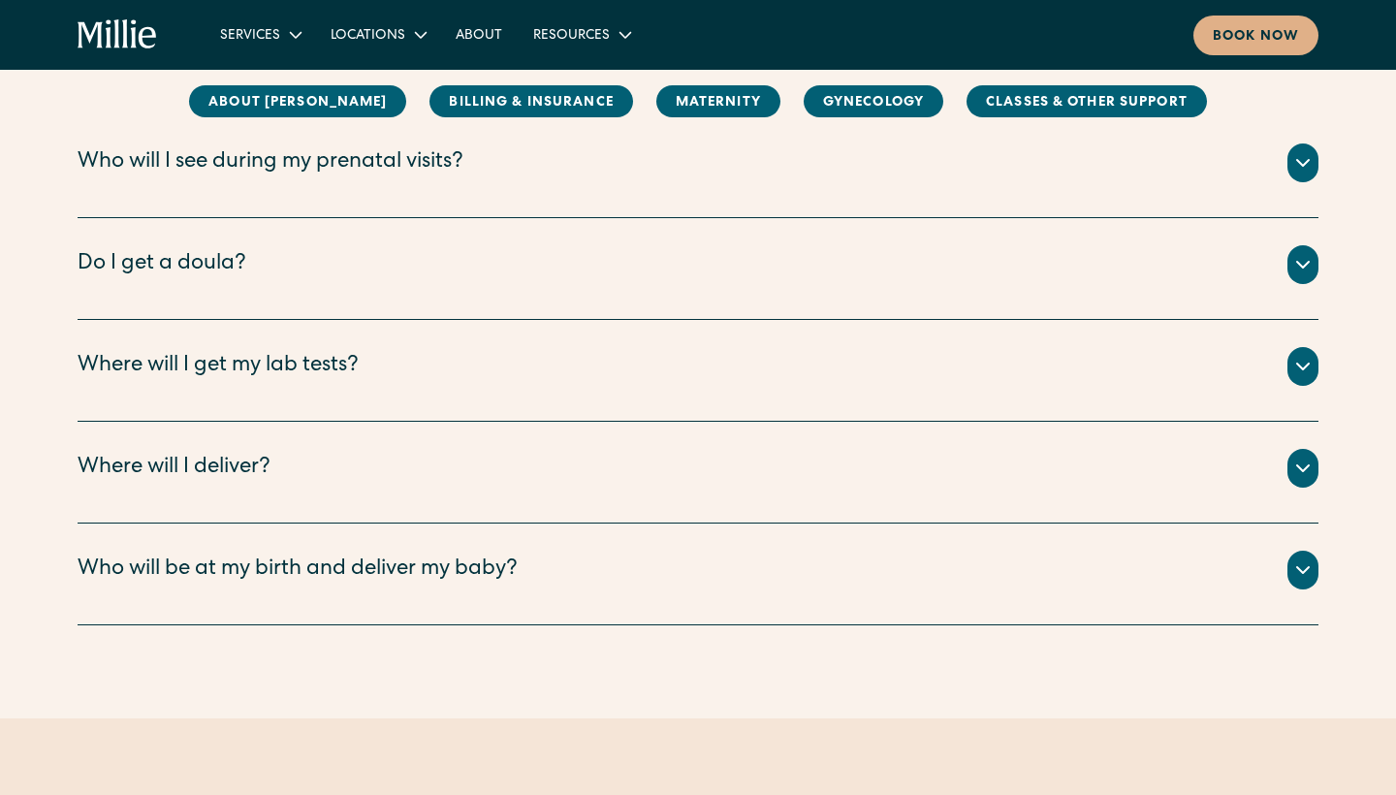
click at [223, 449] on div "Where will I deliver?" at bounding box center [698, 468] width 1241 height 39
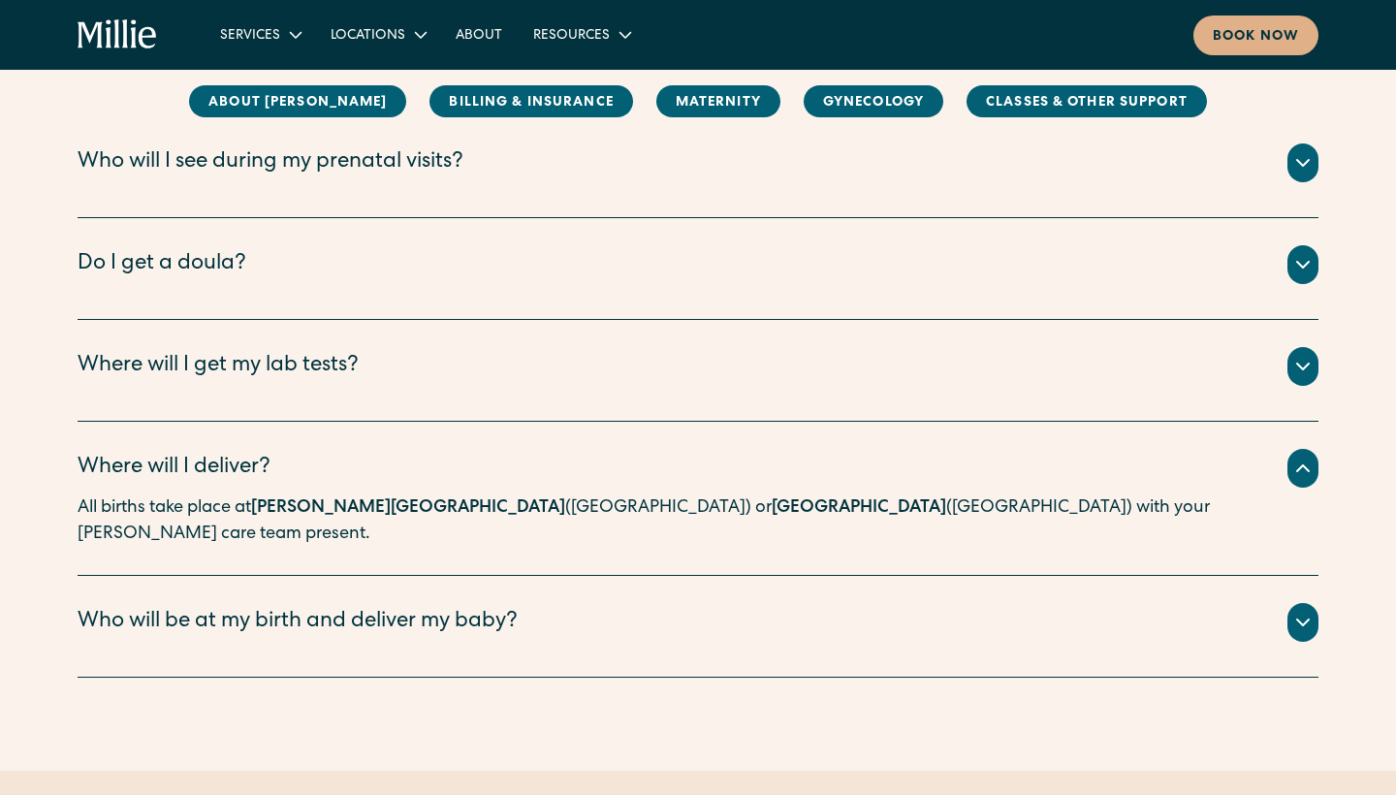
click at [281, 607] on div "Who will be at my birth and deliver my baby?" at bounding box center [298, 623] width 440 height 32
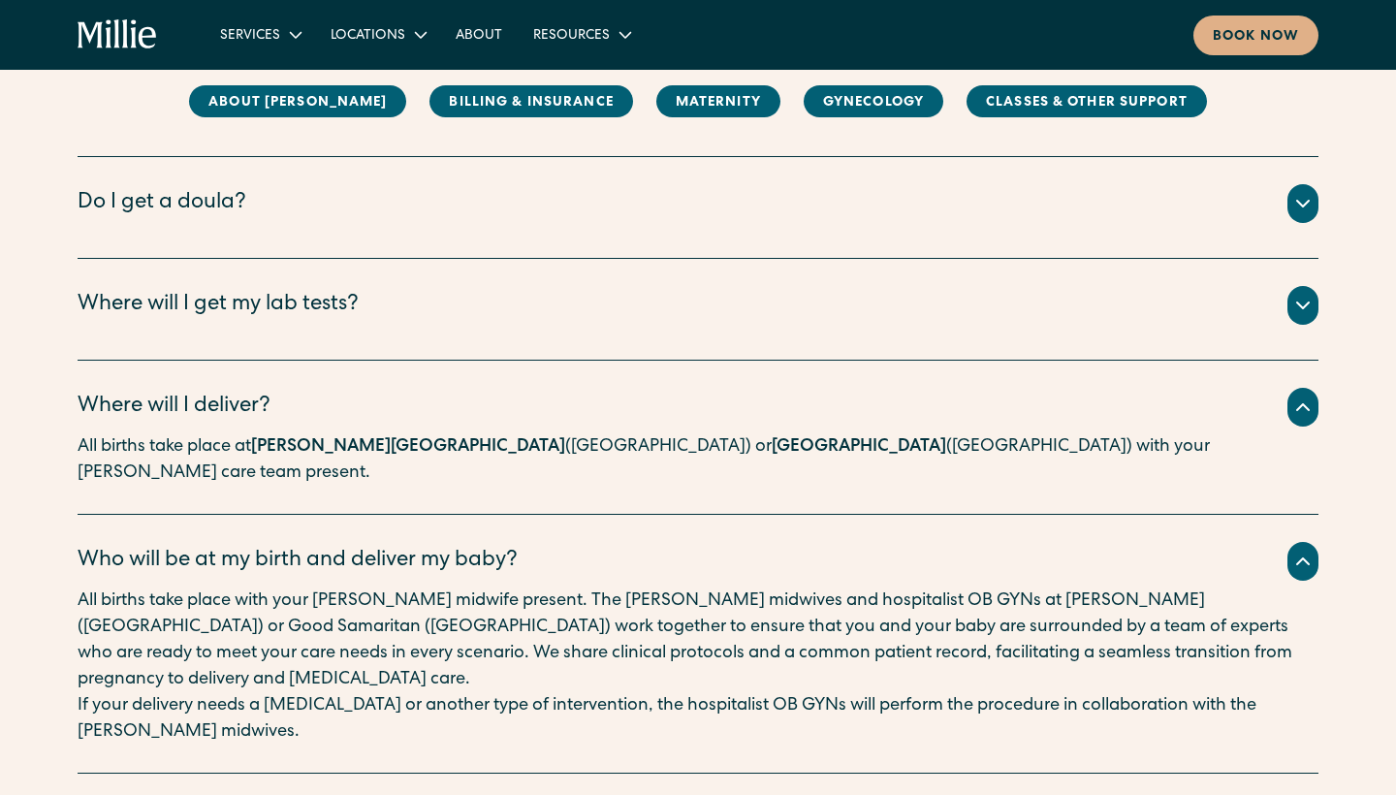
scroll to position [4238, 0]
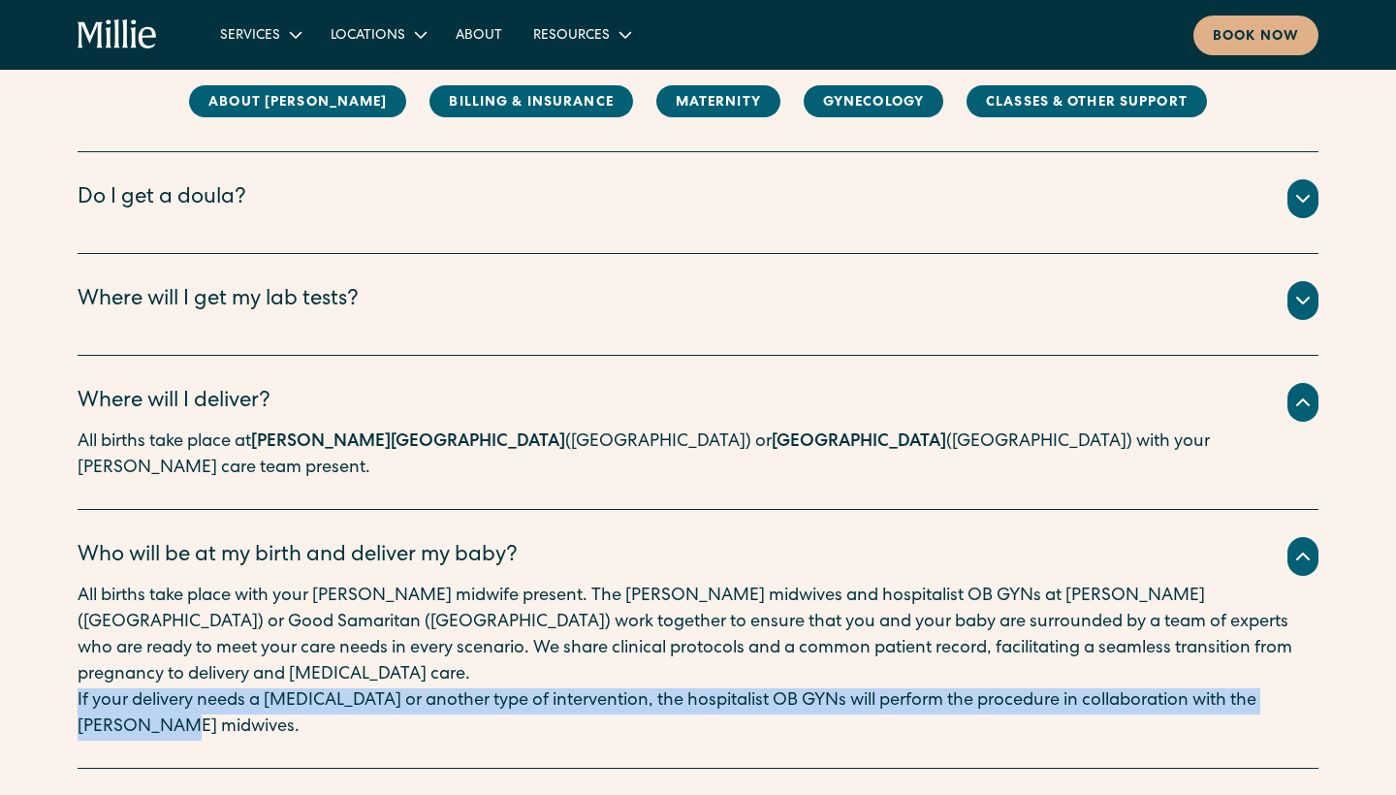
drag, startPoint x: 61, startPoint y: 619, endPoint x: 607, endPoint y: 701, distance: 551.8
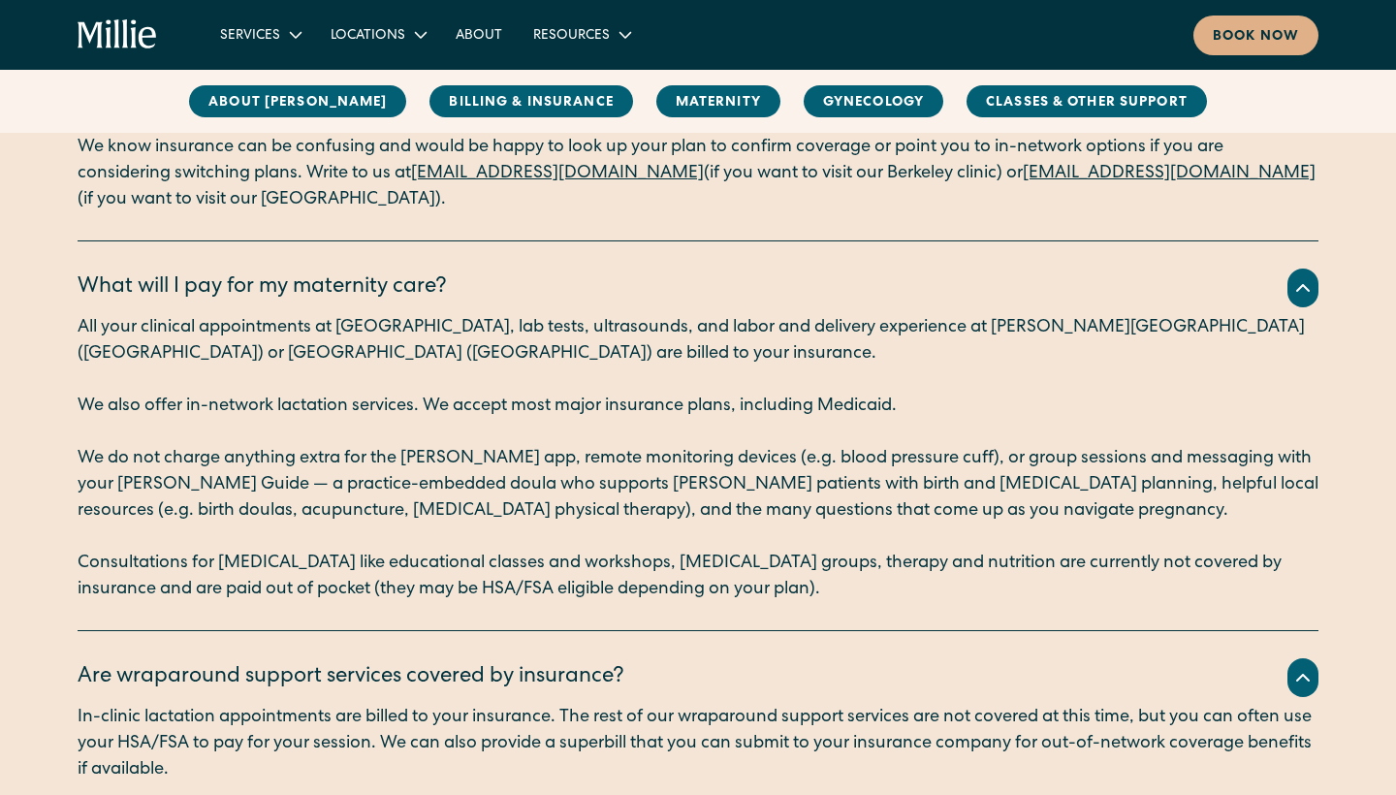
scroll to position [1192, 0]
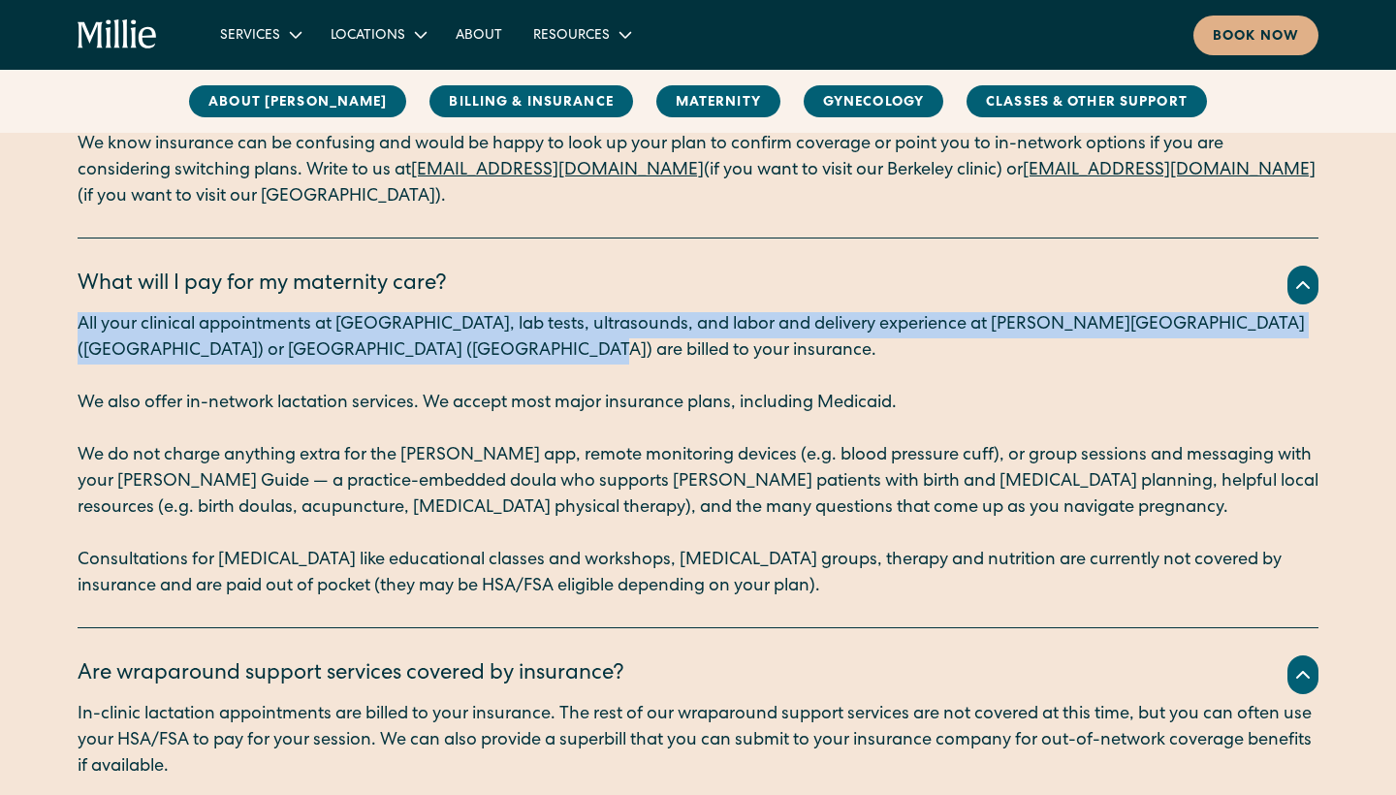
drag, startPoint x: 60, startPoint y: 321, endPoint x: 479, endPoint y: 356, distance: 420.2
click at [480, 356] on div "Billing & Insurance Do you take insurance? Which plans? We are currently accept…" at bounding box center [698, 496] width 1396 height 1293
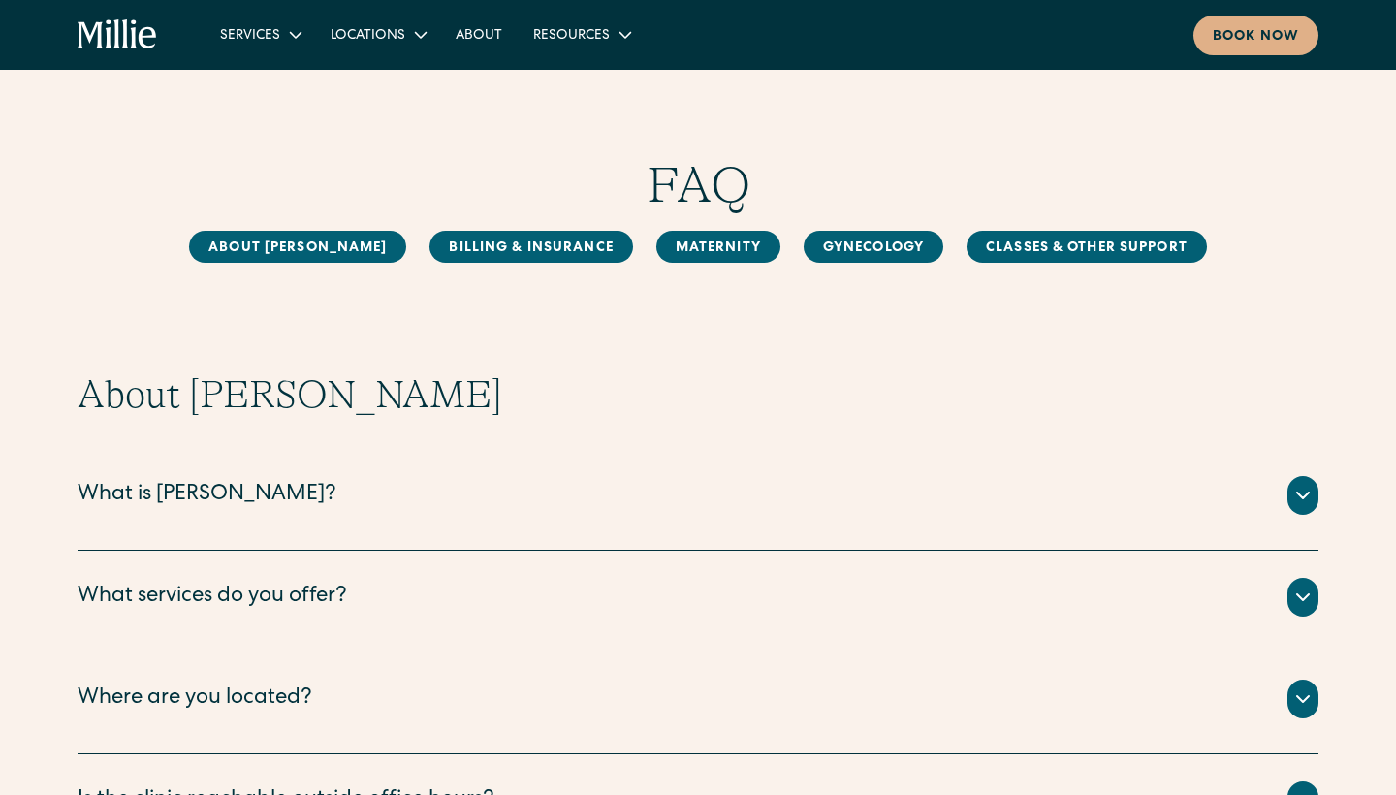
scroll to position [0, 0]
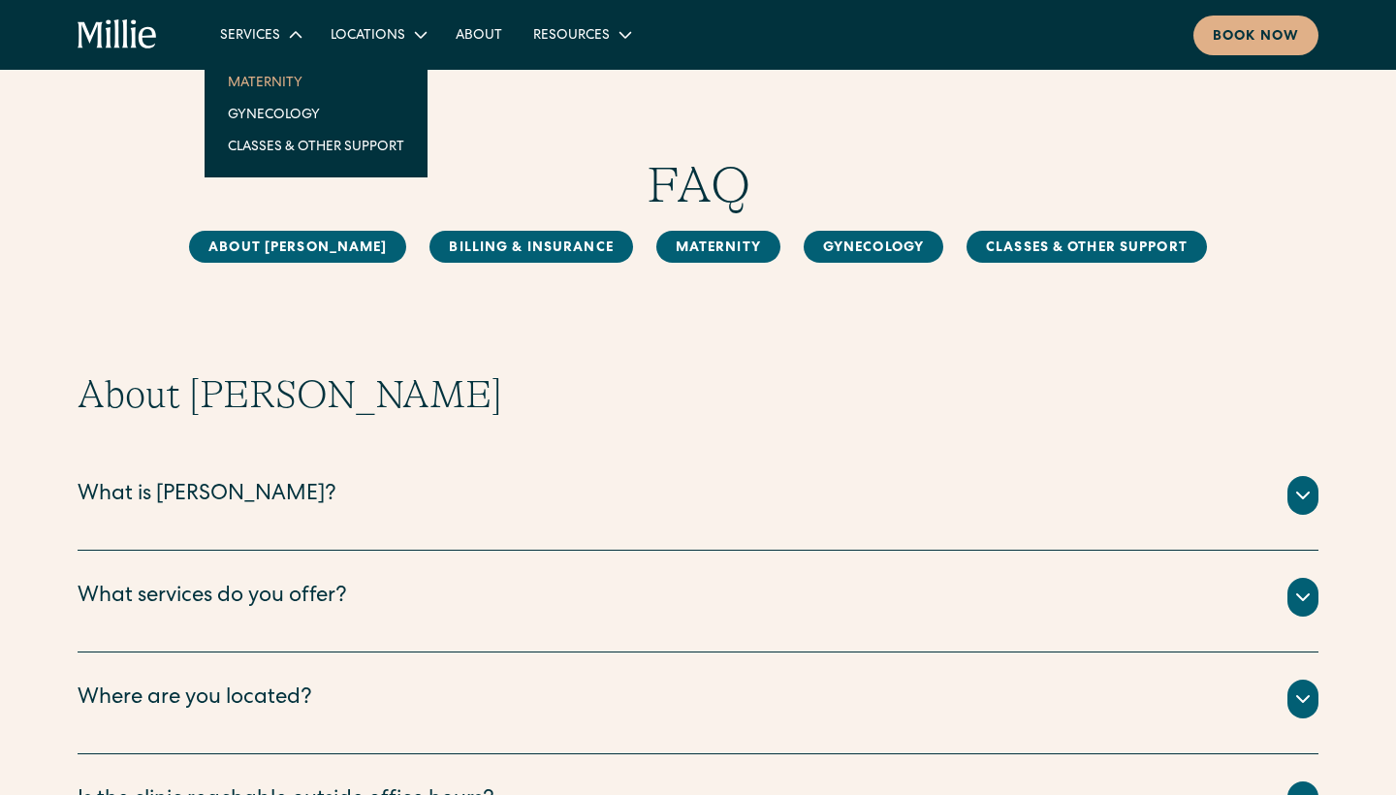
click at [272, 79] on link "Maternity" at bounding box center [315, 82] width 207 height 32
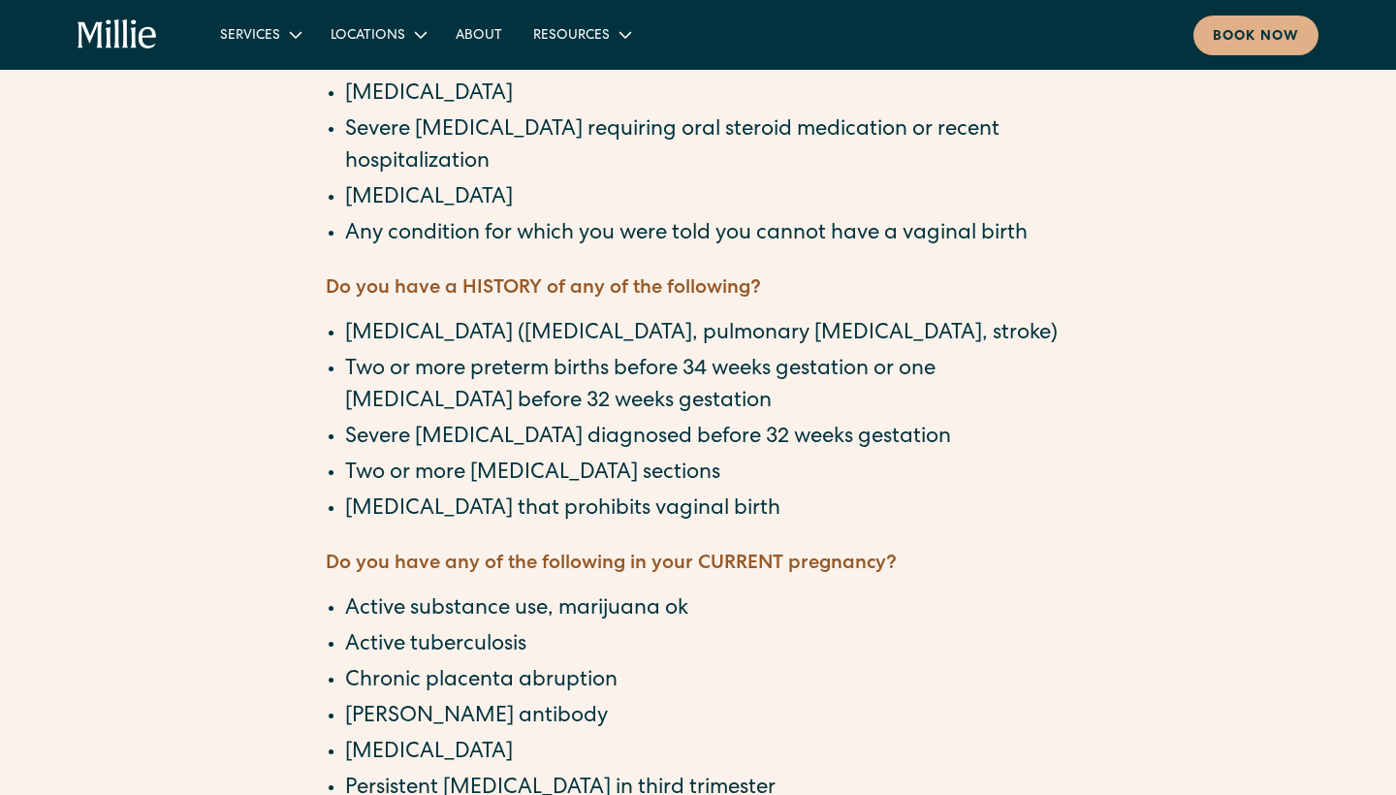
scroll to position [1405, 0]
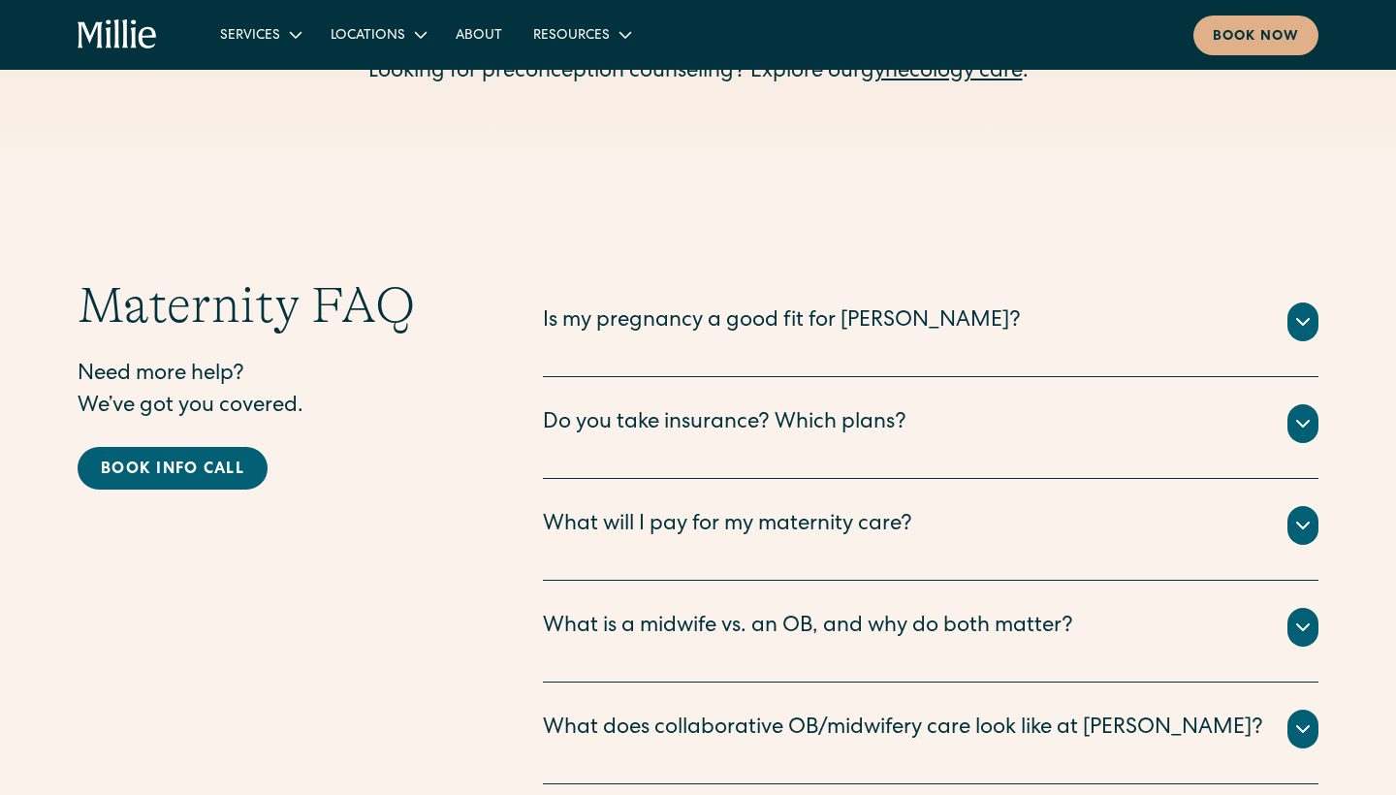
scroll to position [6318, 0]
click at [600, 407] on div "Do you take insurance? Which plans?" at bounding box center [725, 423] width 364 height 32
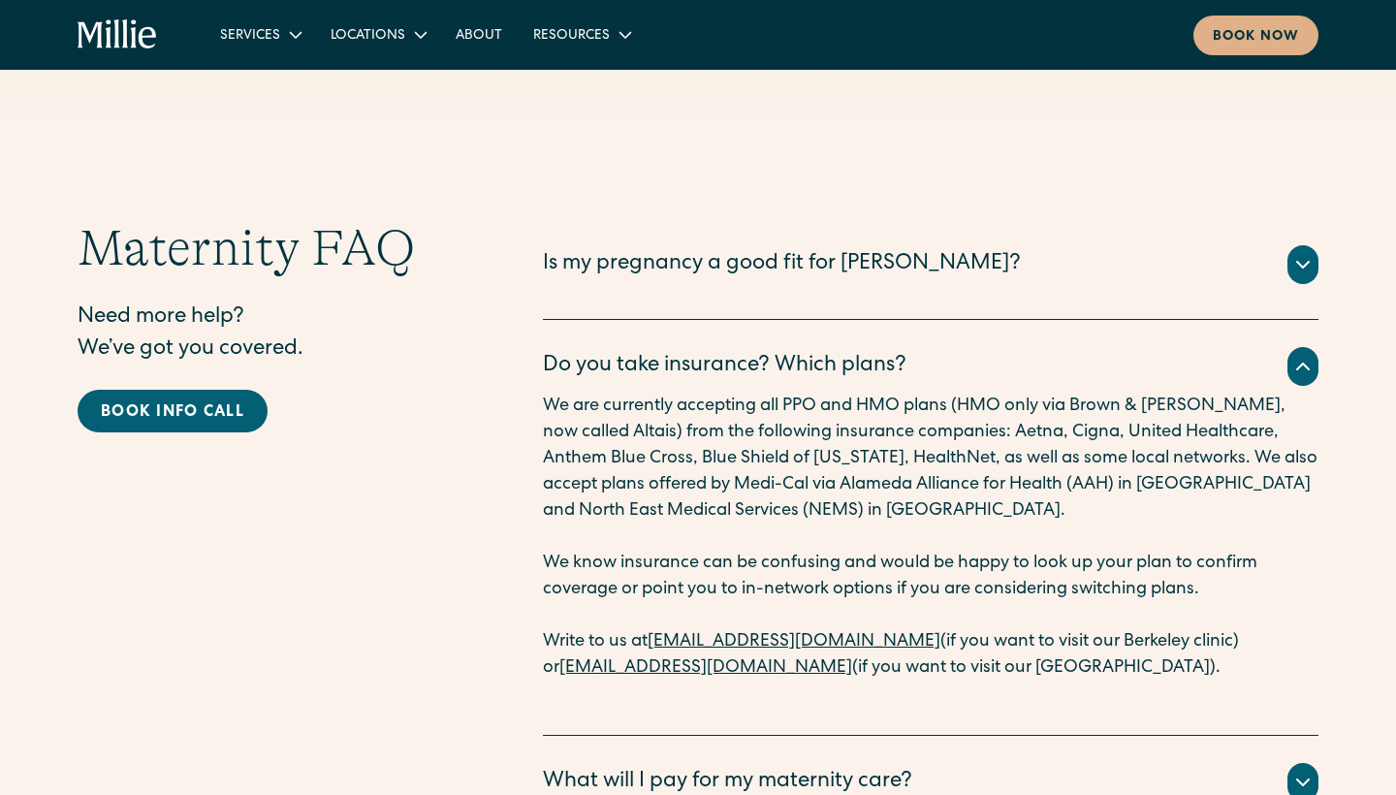
scroll to position [6391, 0]
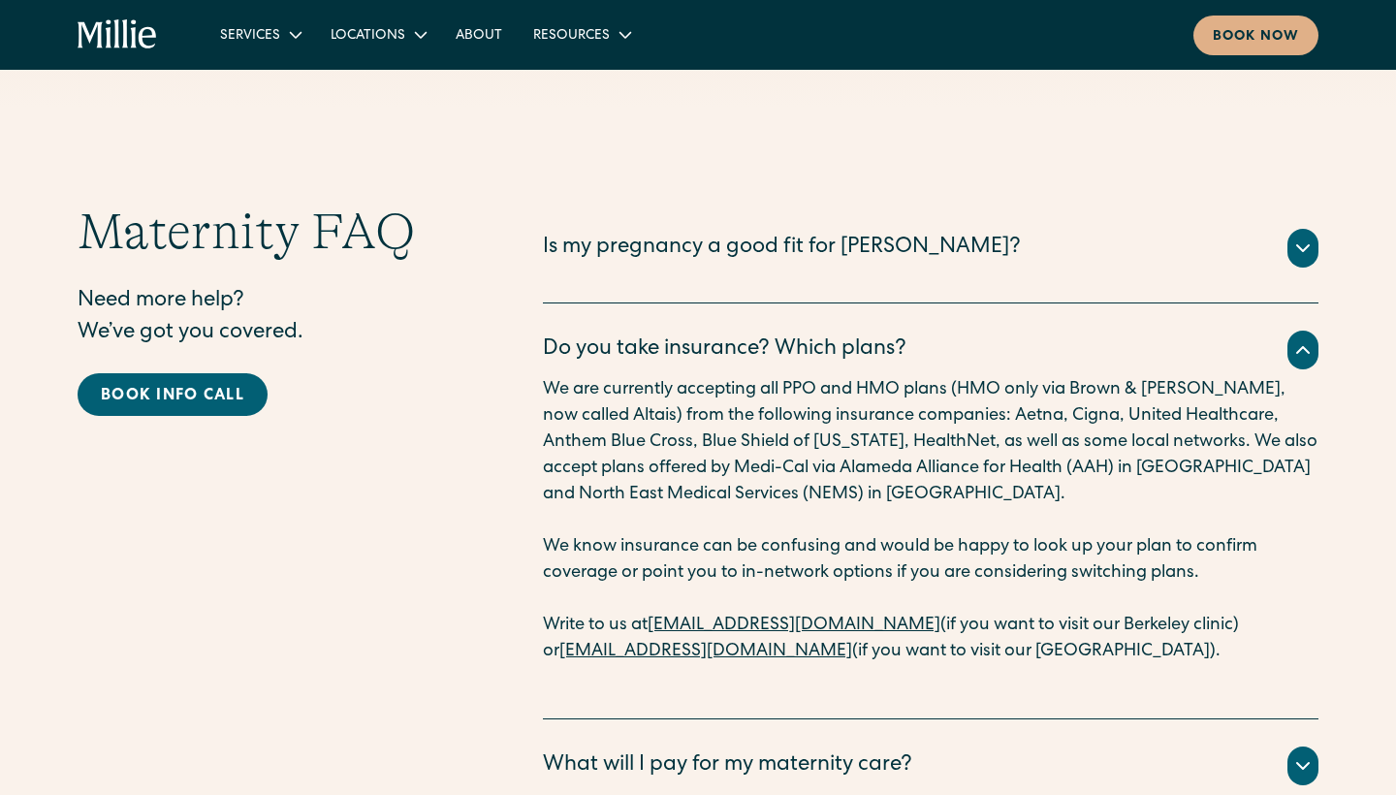
drag, startPoint x: 524, startPoint y: 415, endPoint x: 920, endPoint y: 415, distance: 395.5
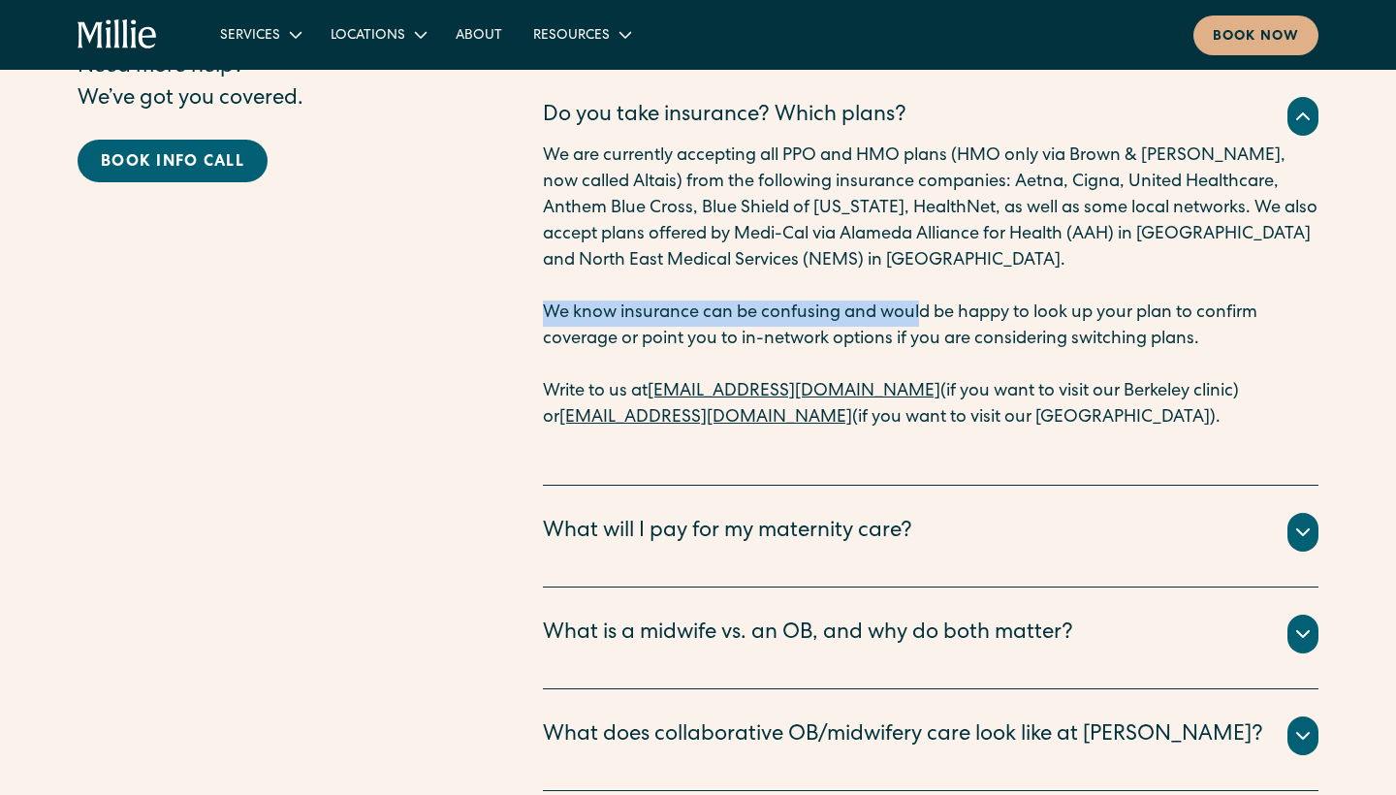
scroll to position [6631, 0]
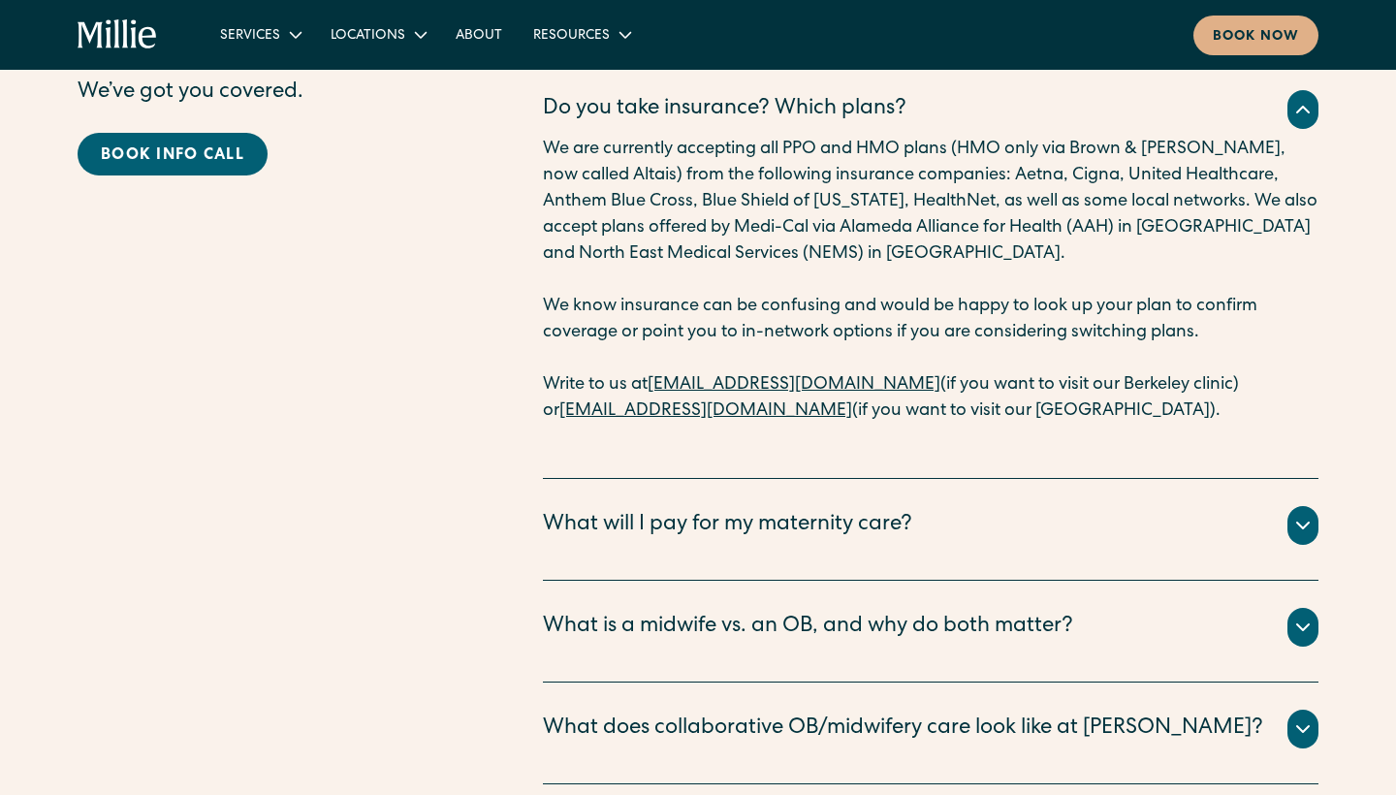
click at [815, 294] on p "We know insurance can be confusing and would be happy to look up your plan to c…" at bounding box center [930, 320] width 775 height 52
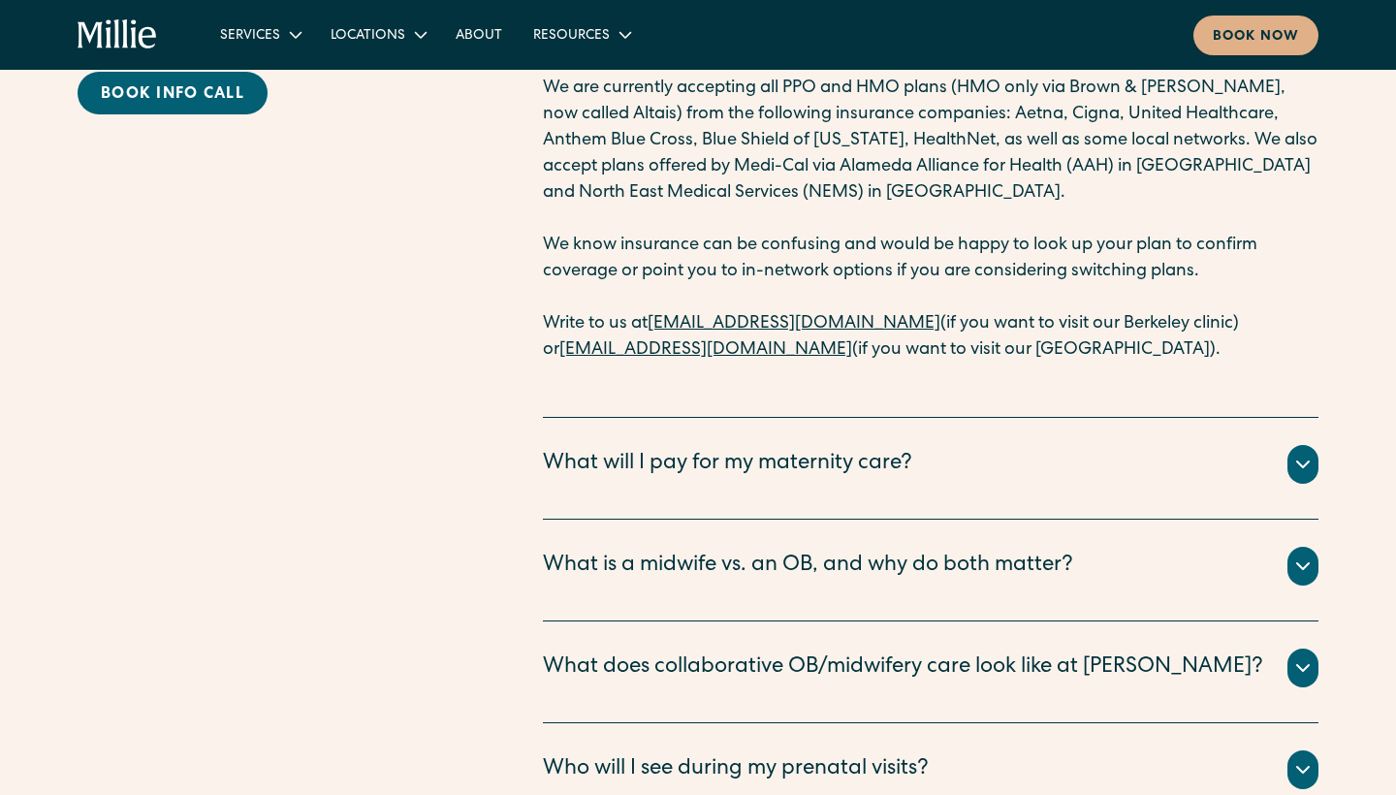
scroll to position [6696, 0]
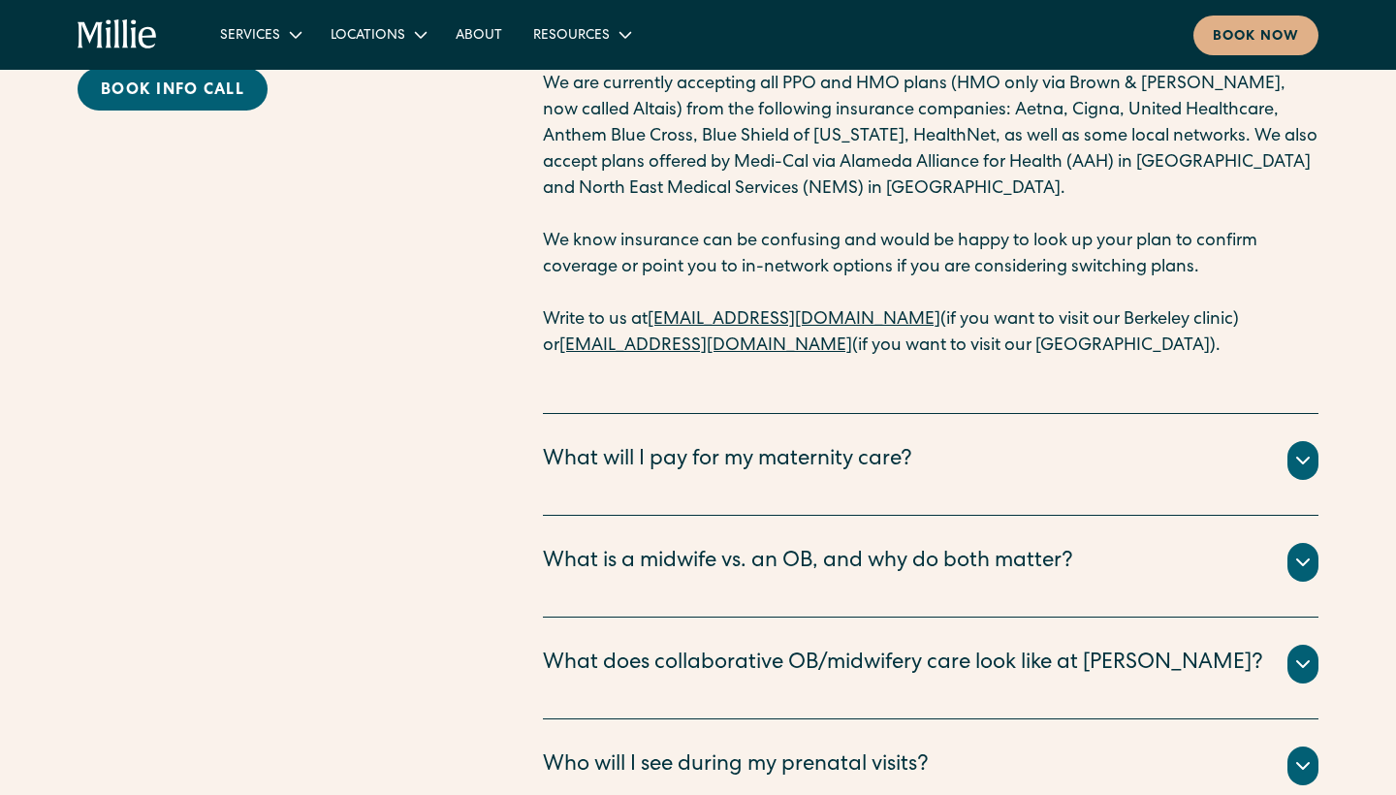
click at [619, 445] on div "What will I pay for my maternity care?" at bounding box center [727, 461] width 369 height 32
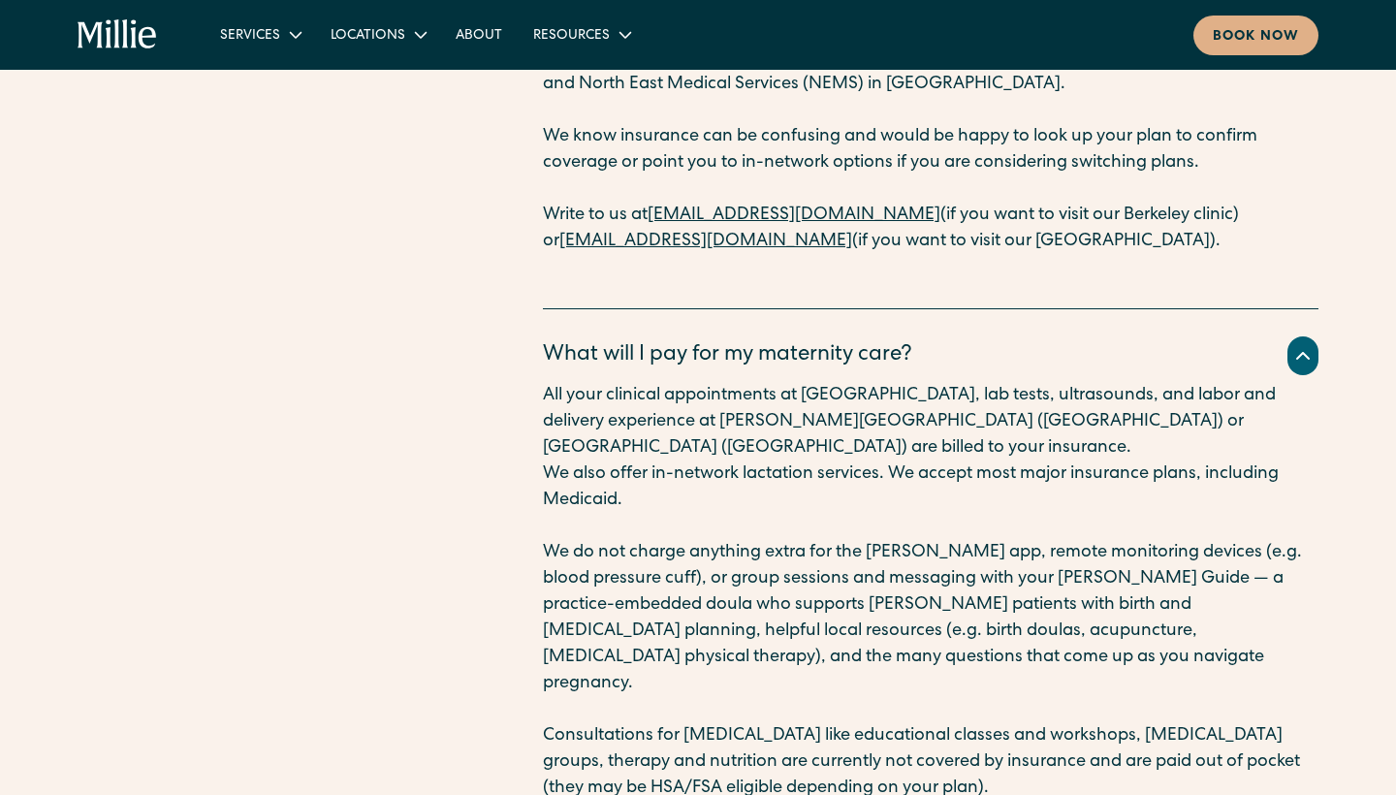
scroll to position [6803, 0]
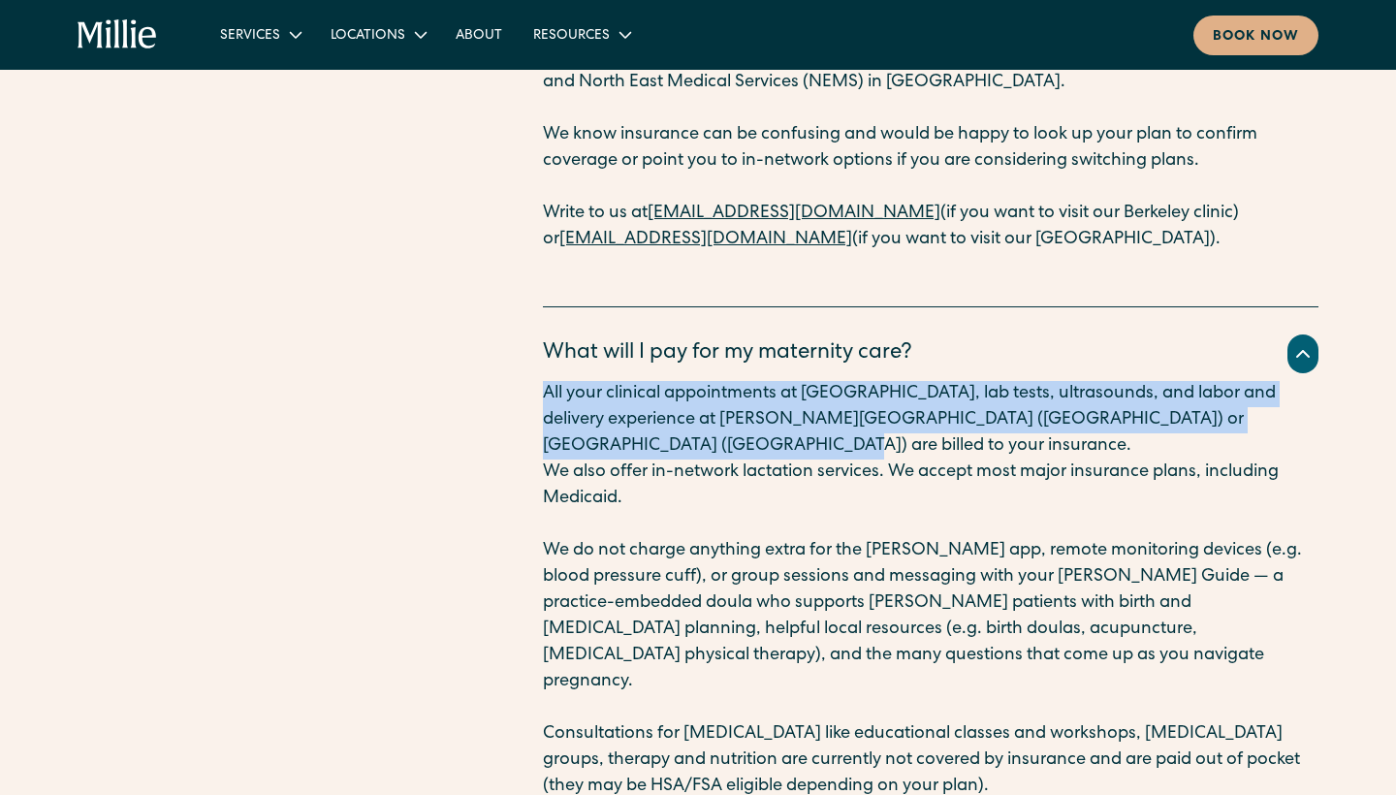
drag, startPoint x: 531, startPoint y: 265, endPoint x: 638, endPoint y: 332, distance: 125.9
click at [638, 332] on div "Maternity FAQ Need more help? We’ve got you covered. Book info call Is my pregn…" at bounding box center [698, 716] width 1241 height 1852
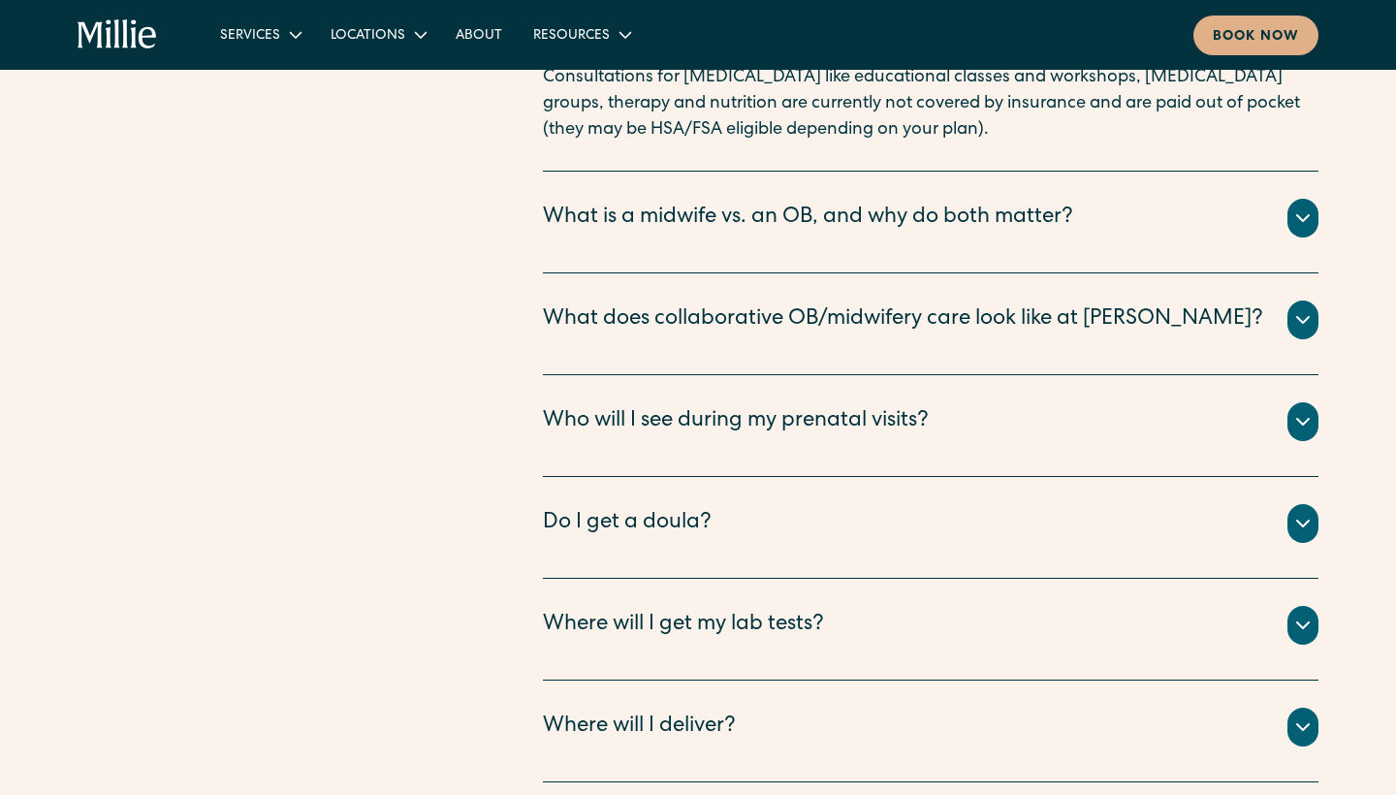
scroll to position [7463, 0]
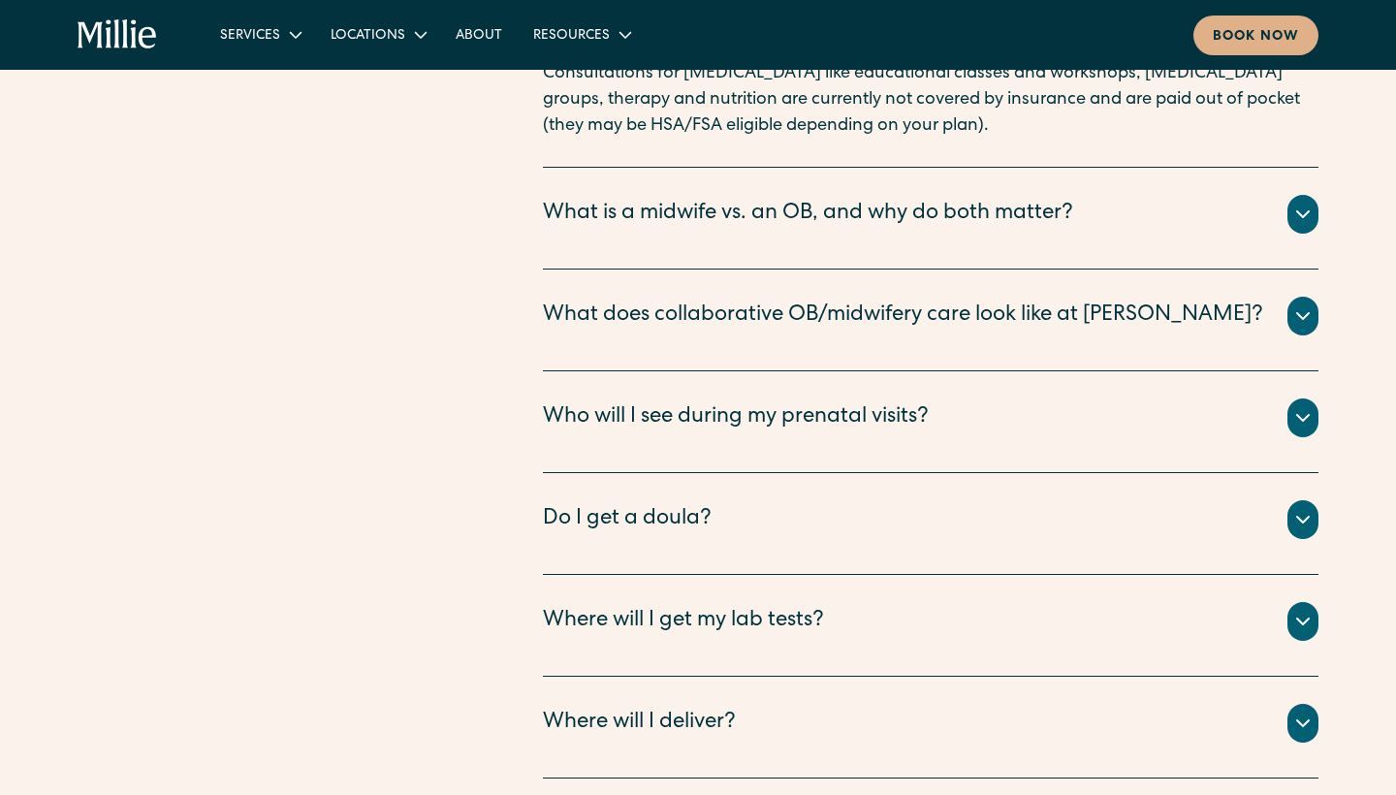
click at [631, 504] on div "Do I get a doula?" at bounding box center [627, 520] width 169 height 32
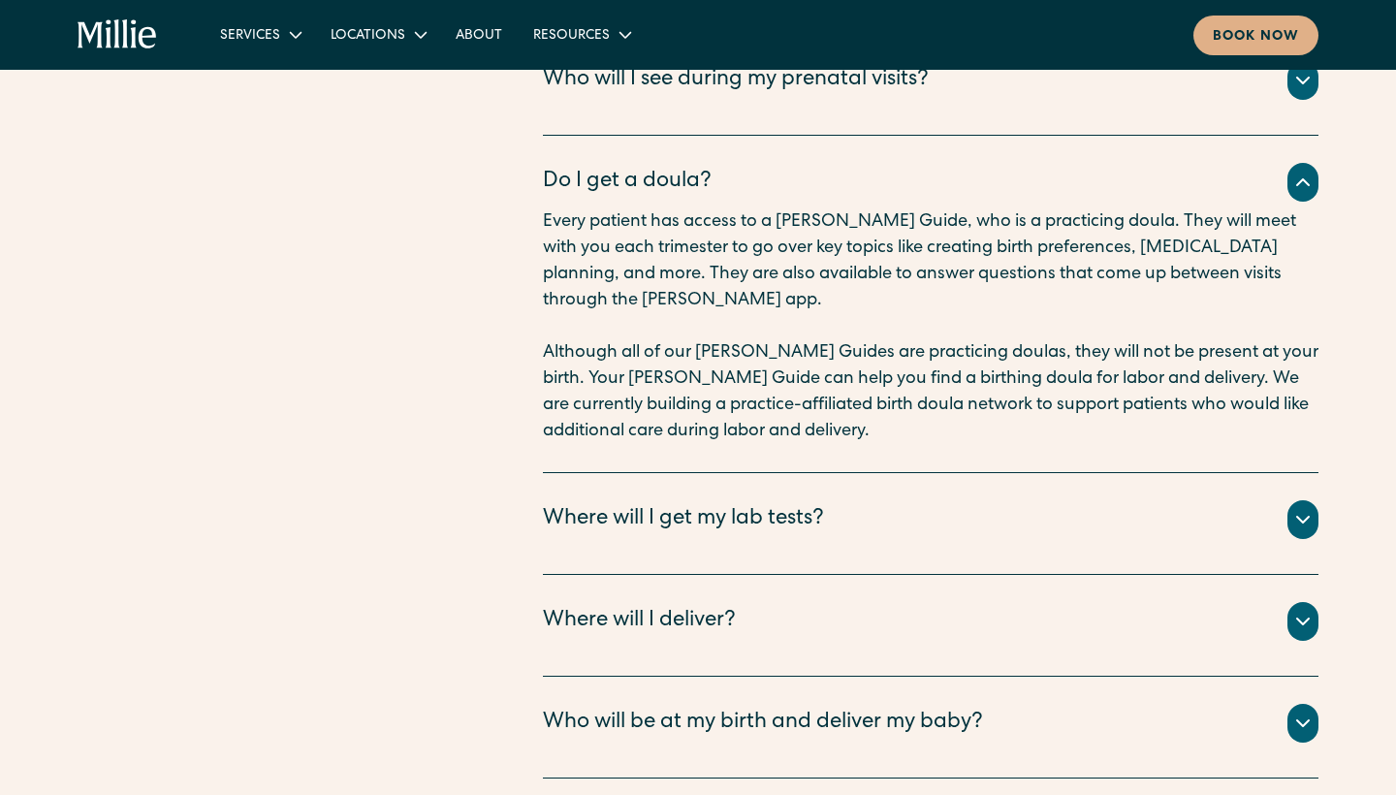
scroll to position [7831, 0]
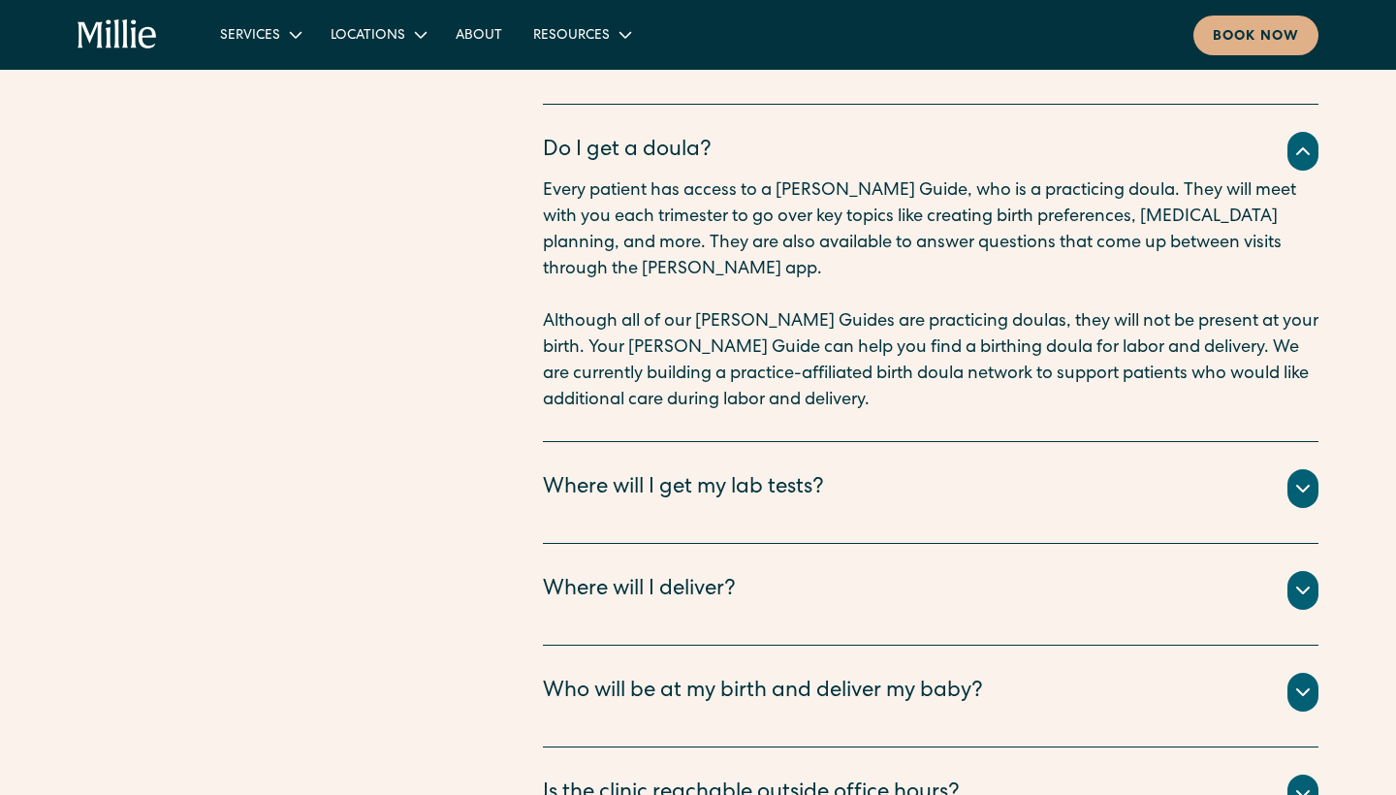
click at [622, 575] on div "Where will I deliver?" at bounding box center [639, 591] width 193 height 32
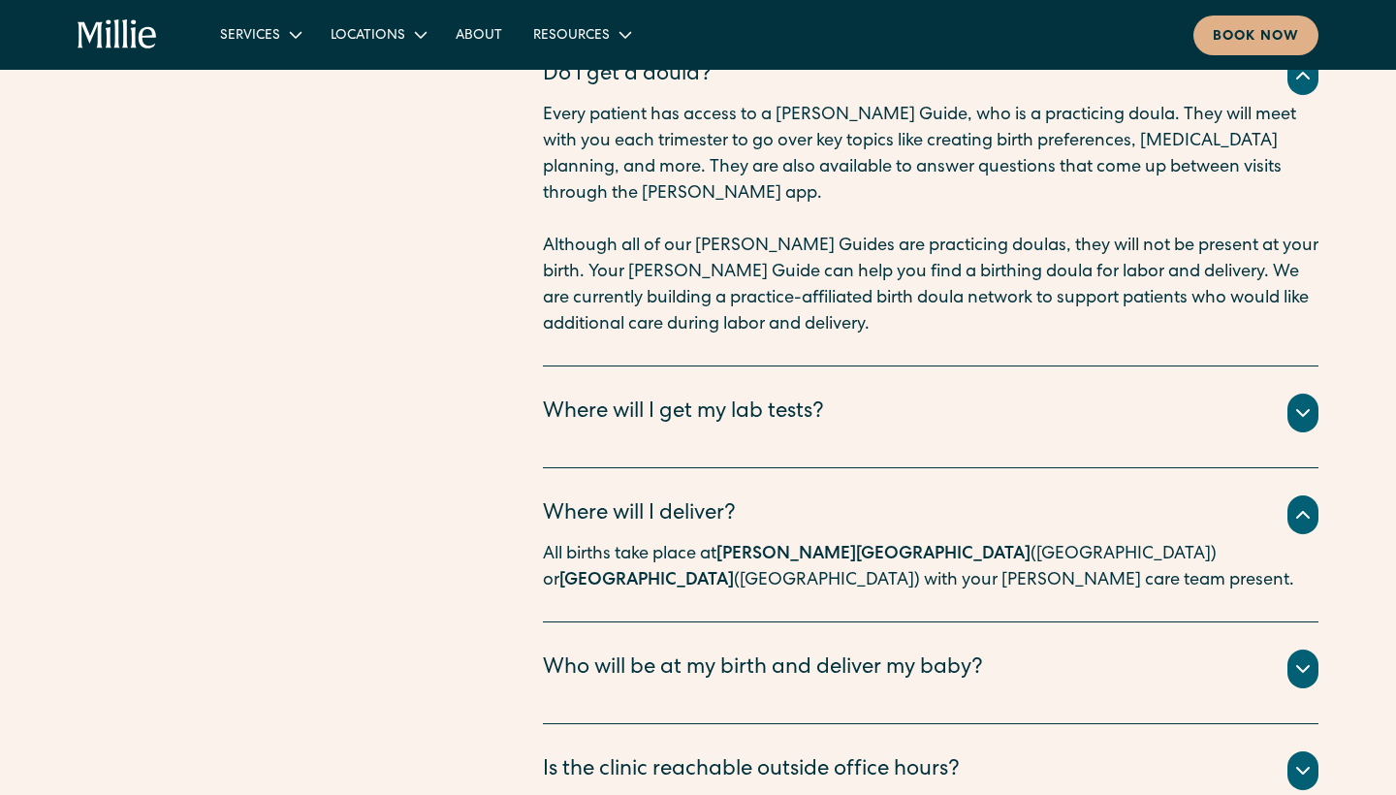
scroll to position [8034, 0]
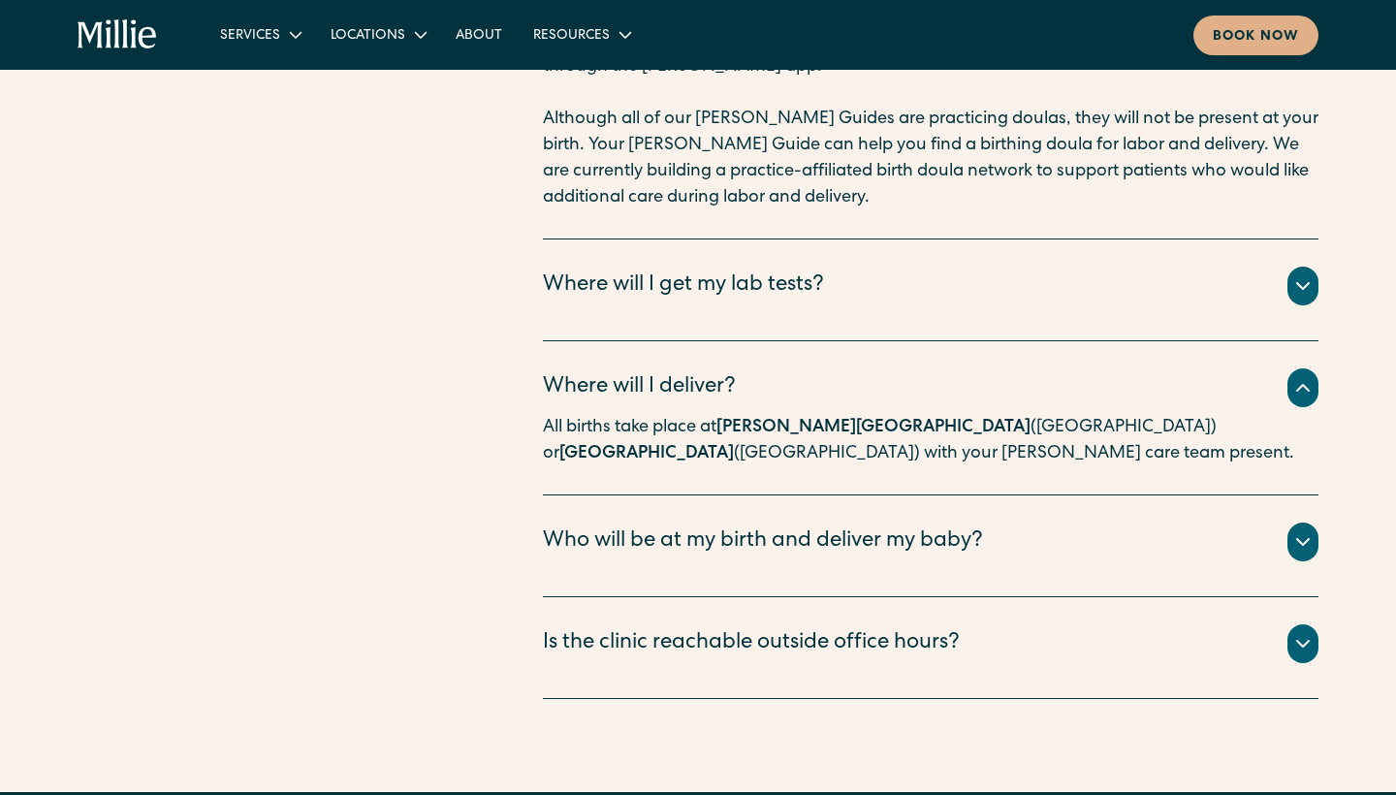
click at [615, 526] on div "Who will be at my birth and deliver my baby?" at bounding box center [763, 542] width 440 height 32
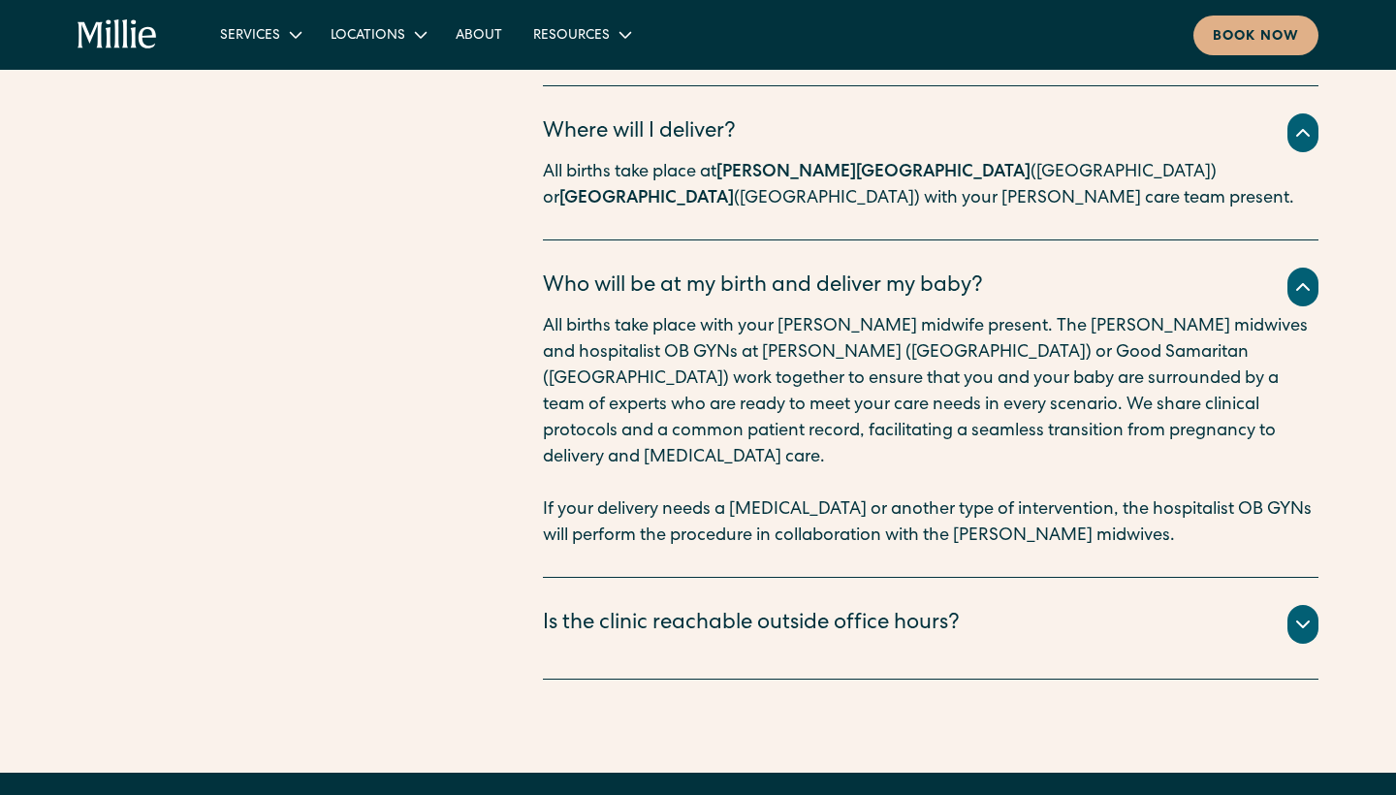
scroll to position [8306, 0]
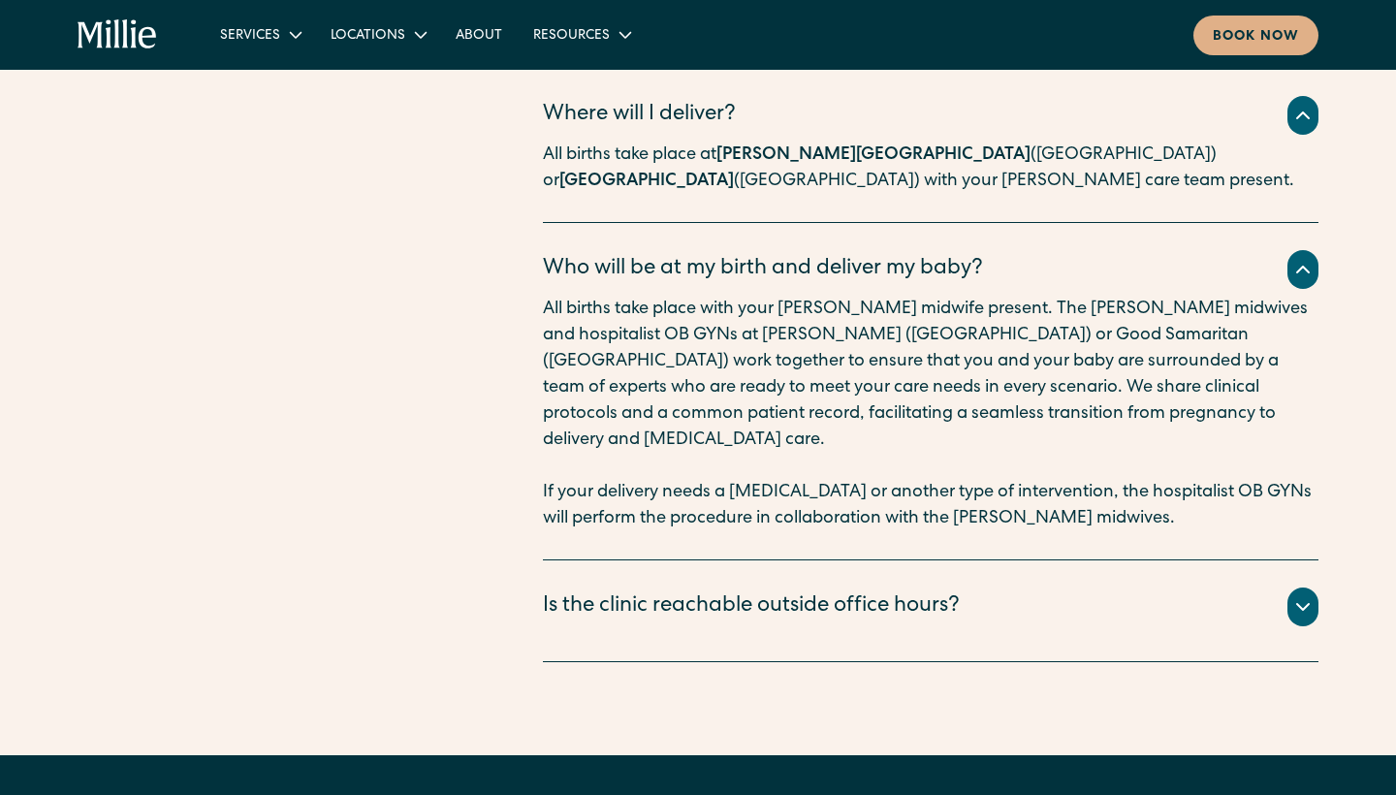
click at [606, 626] on div "We’re available to answer clinical questions 24/7. ‍ To reach our Berkeley clin…" at bounding box center [930, 630] width 775 height 8
click at [609, 591] on div "Is the clinic reachable outside office hours?" at bounding box center [751, 607] width 417 height 32
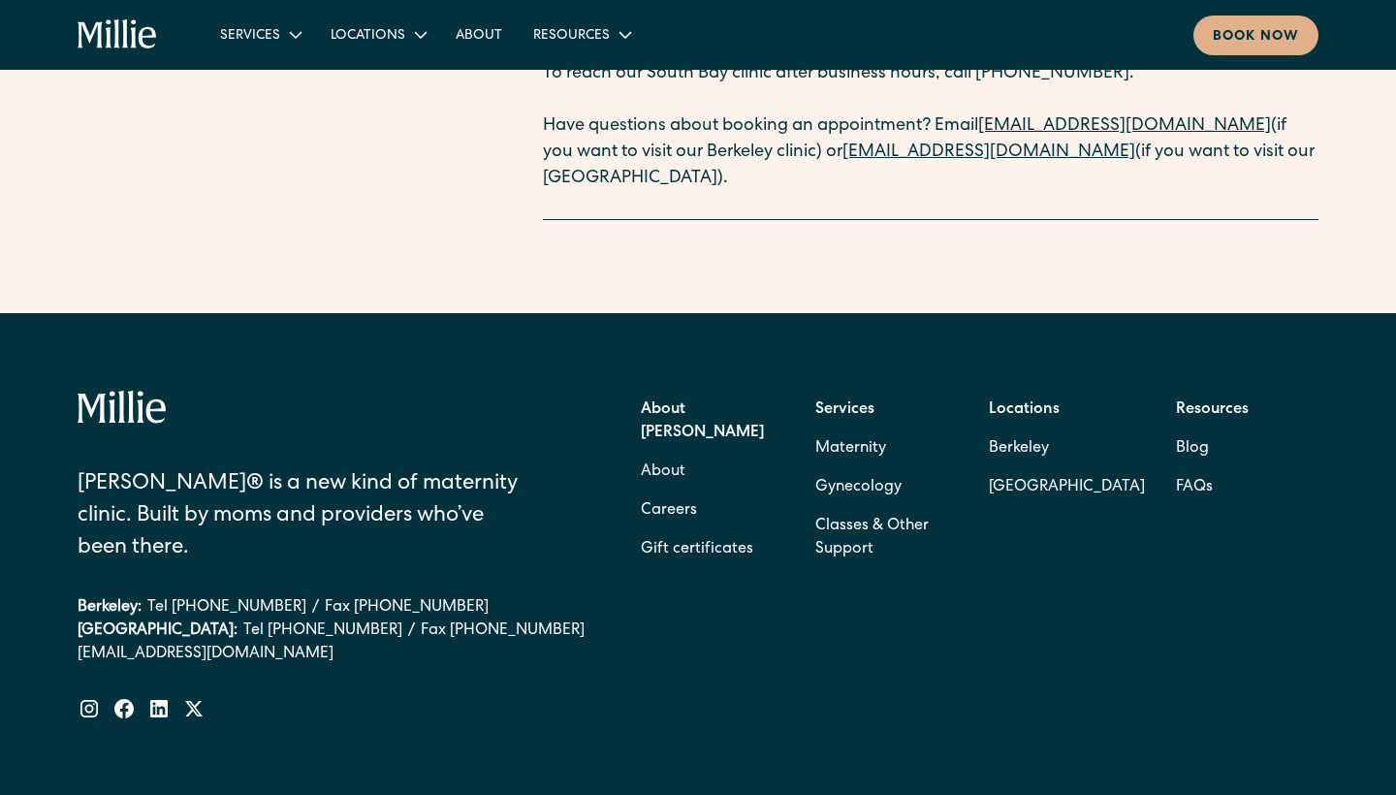
scroll to position [8978, 0]
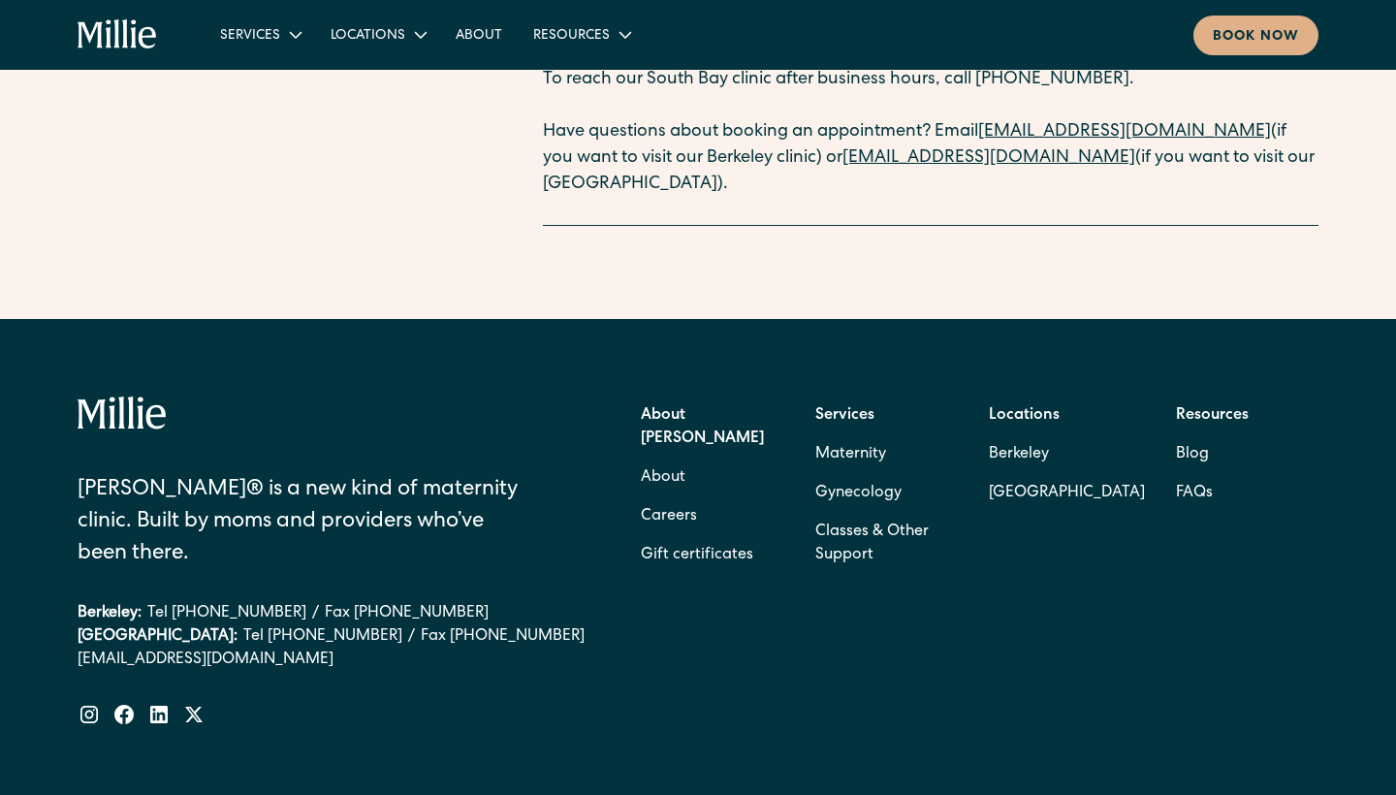
click at [124, 32] on icon "home" at bounding box center [125, 33] width 6 height 29
